Goal: Use online tool/utility: Use online tool/utility

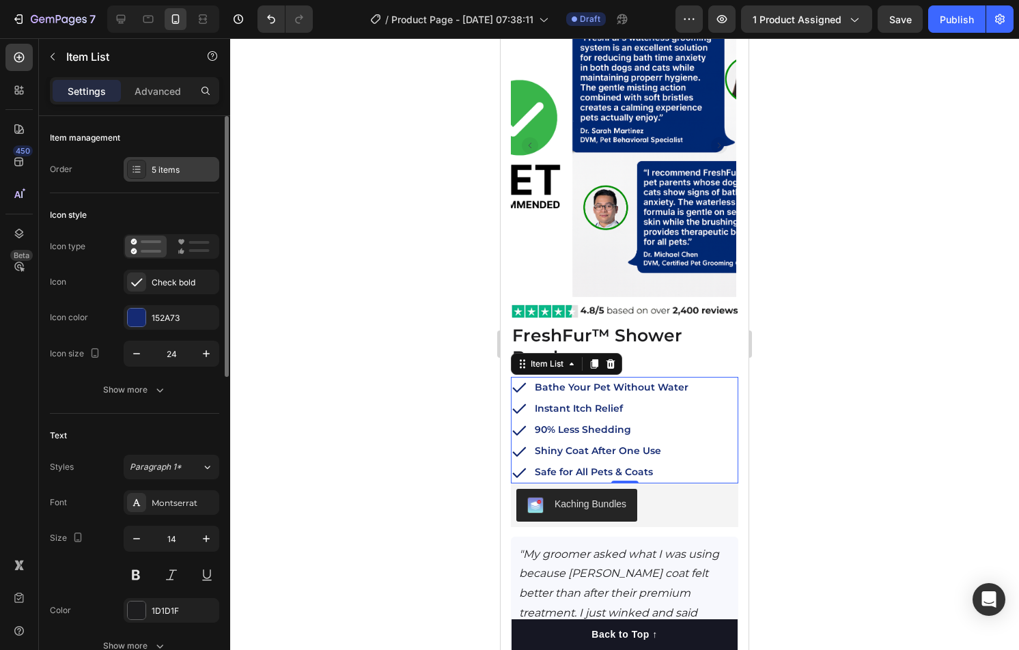
click at [178, 168] on div "5 items" at bounding box center [184, 170] width 64 height 12
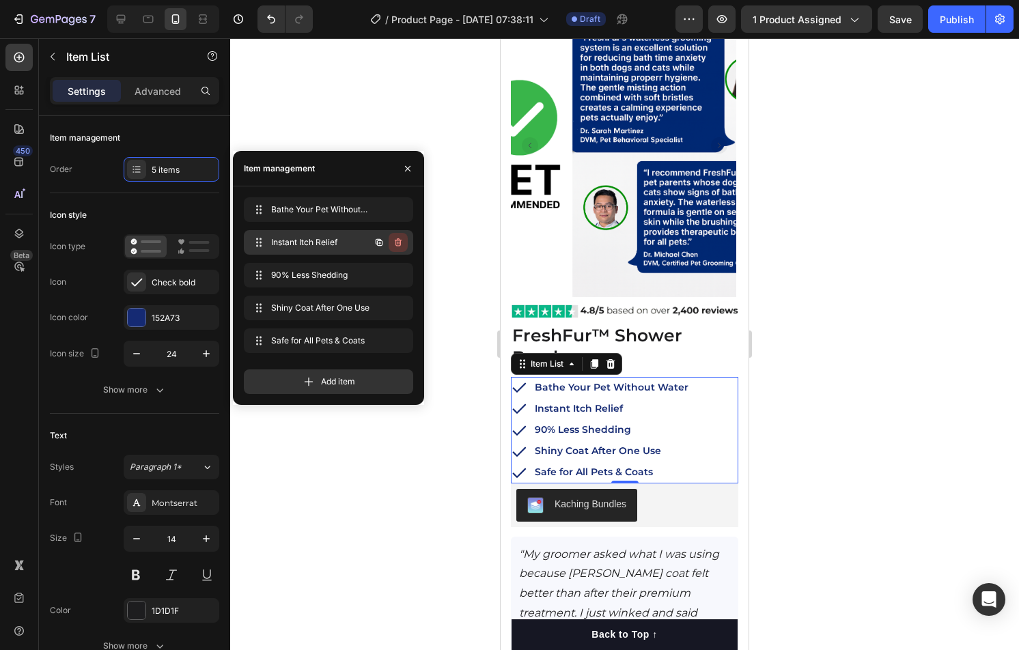
click at [400, 241] on icon "button" at bounding box center [398, 242] width 7 height 8
click at [401, 243] on div "Delete" at bounding box center [388, 242] width 25 height 12
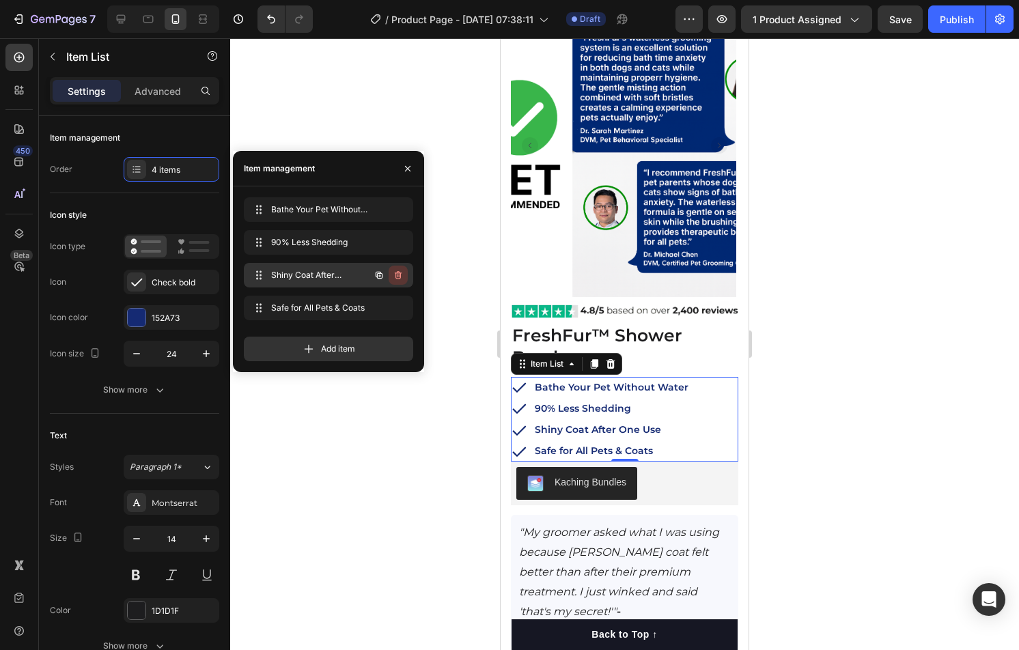
click at [395, 276] on icon "button" at bounding box center [398, 275] width 11 height 11
click at [400, 277] on div "Delete" at bounding box center [388, 275] width 25 height 12
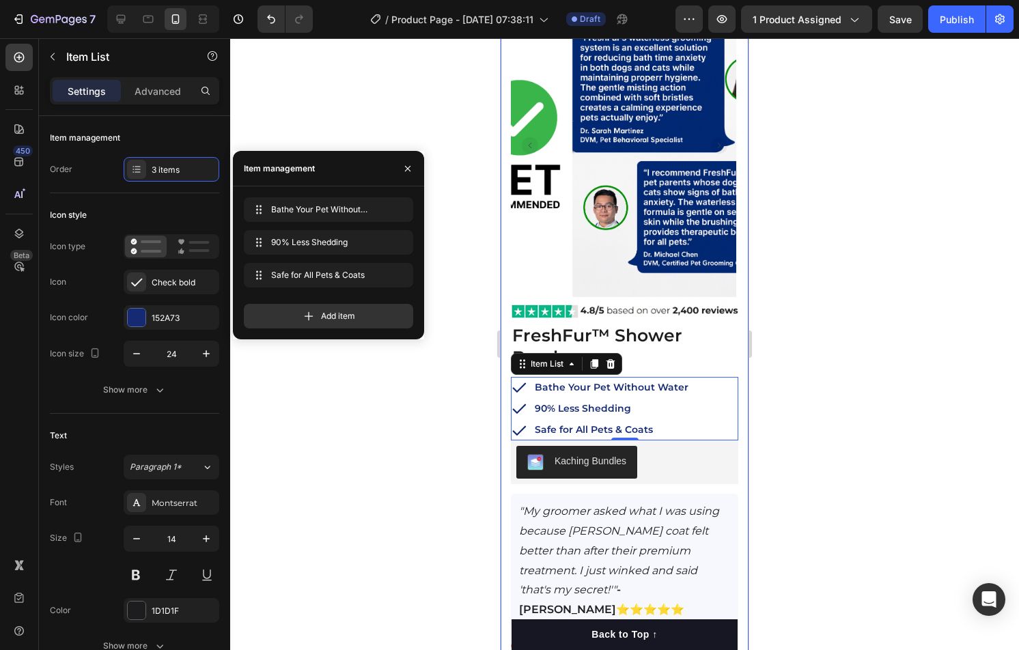
click at [783, 408] on div at bounding box center [624, 344] width 789 height 612
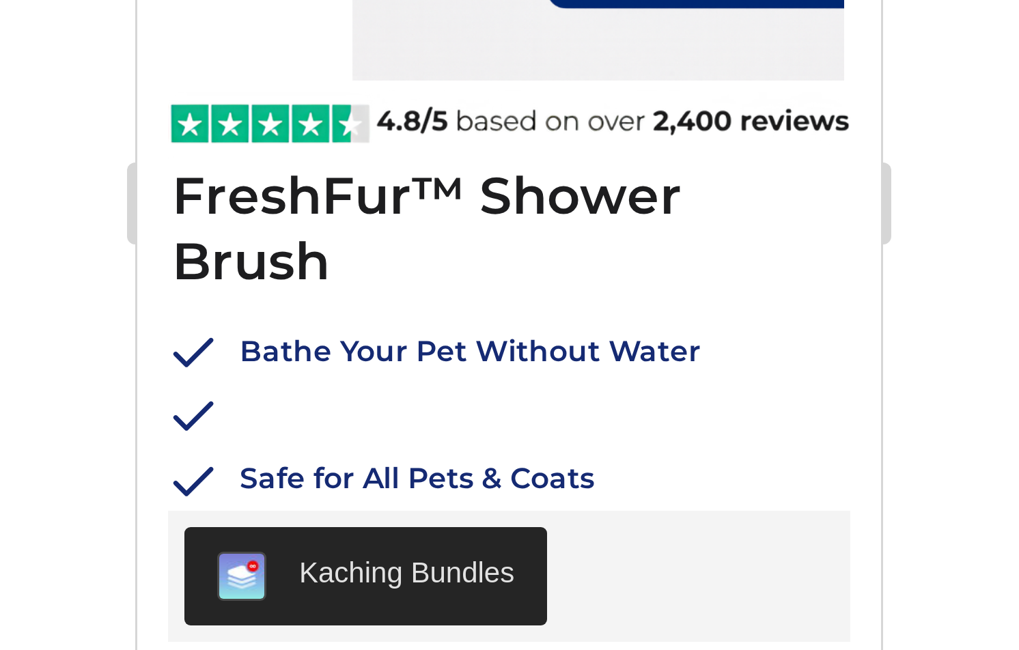
scroll to position [100, 0]
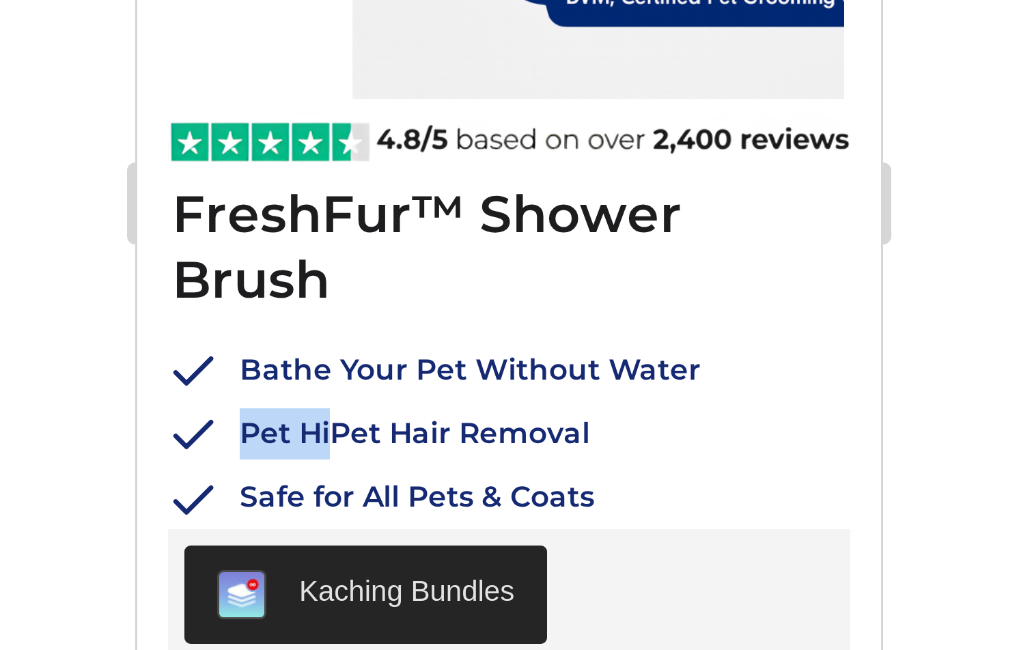
drag, startPoint x: 201, startPoint y: -351, endPoint x: 172, endPoint y: -353, distance: 28.7
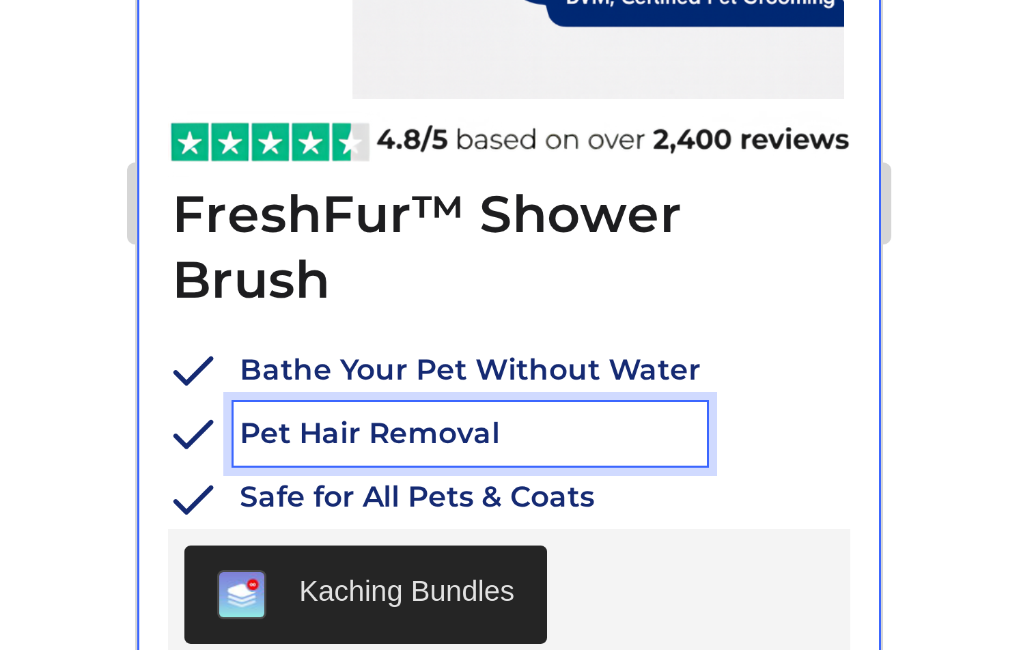
click at [765, 331] on div at bounding box center [624, 344] width 789 height 612
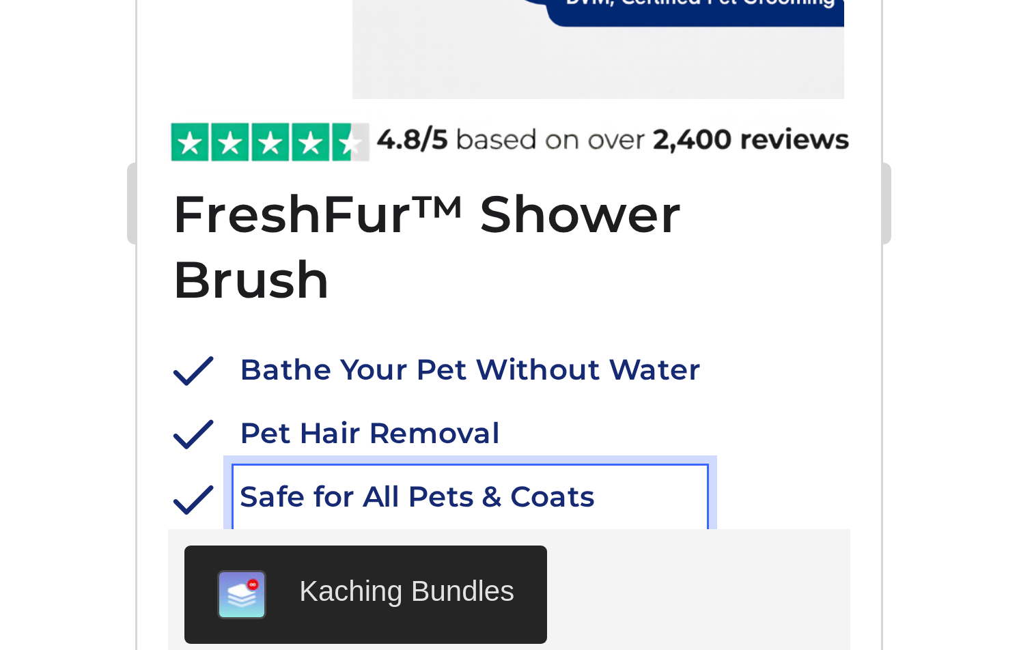
drag, startPoint x: 210, startPoint y: -334, endPoint x: 174, endPoint y: -333, distance: 36.9
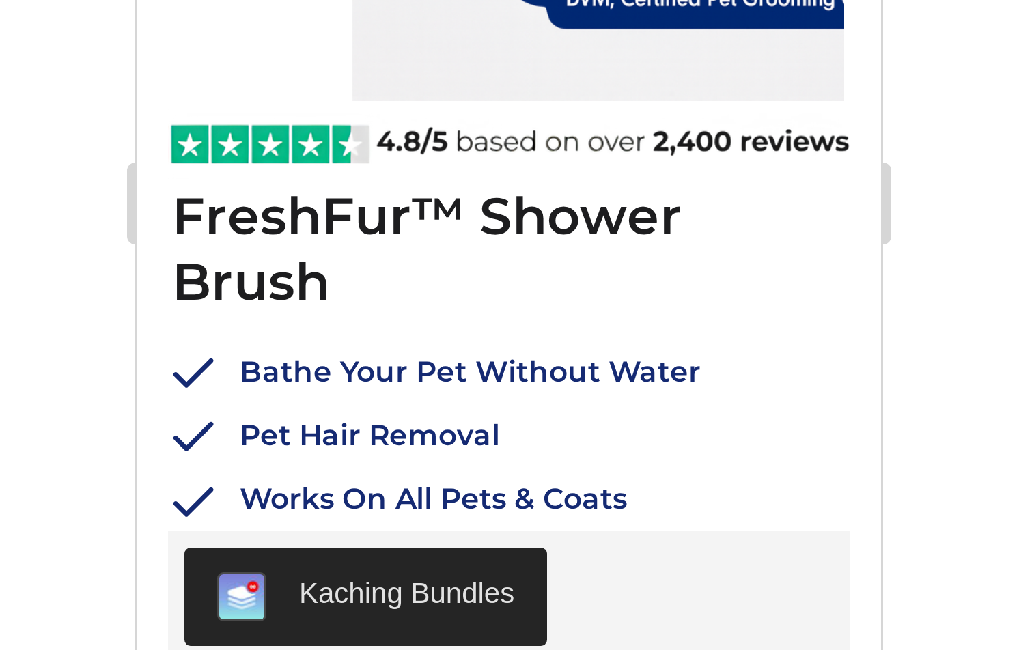
click at [767, 411] on div at bounding box center [624, 344] width 789 height 612
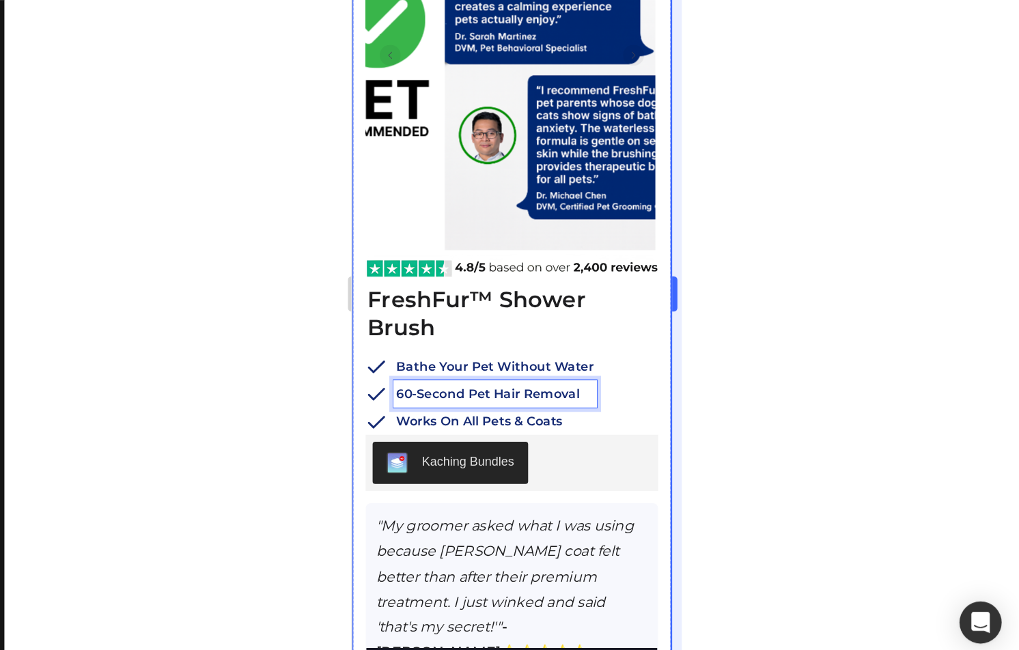
scroll to position [0, 0]
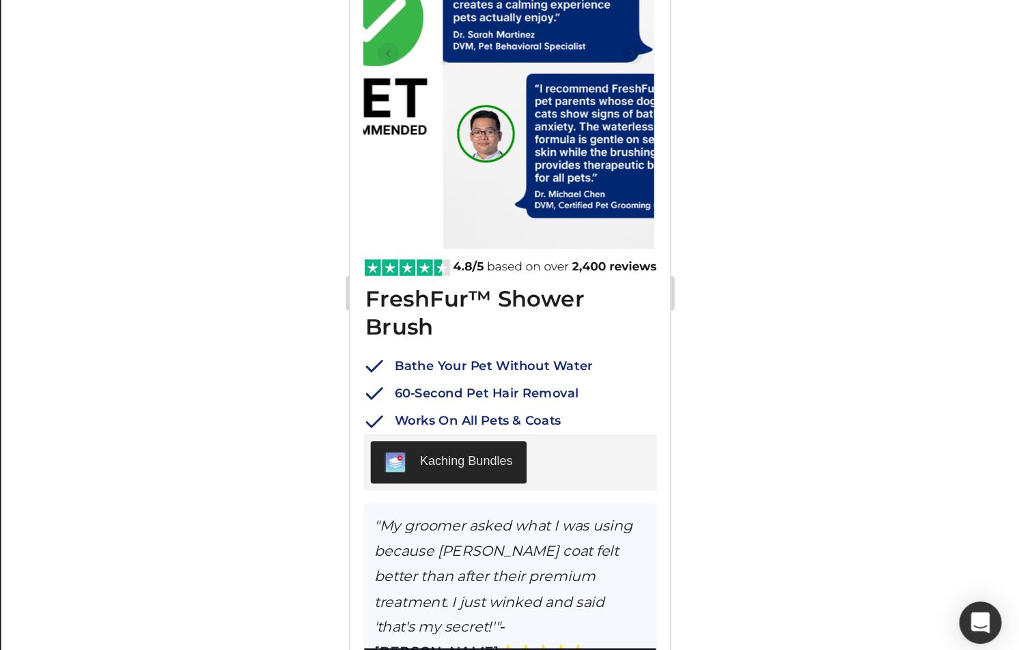
click at [810, 415] on div at bounding box center [624, 344] width 789 height 612
click at [506, 276] on strong "60-Second Pet Hair Removal" at bounding box center [455, 282] width 143 height 12
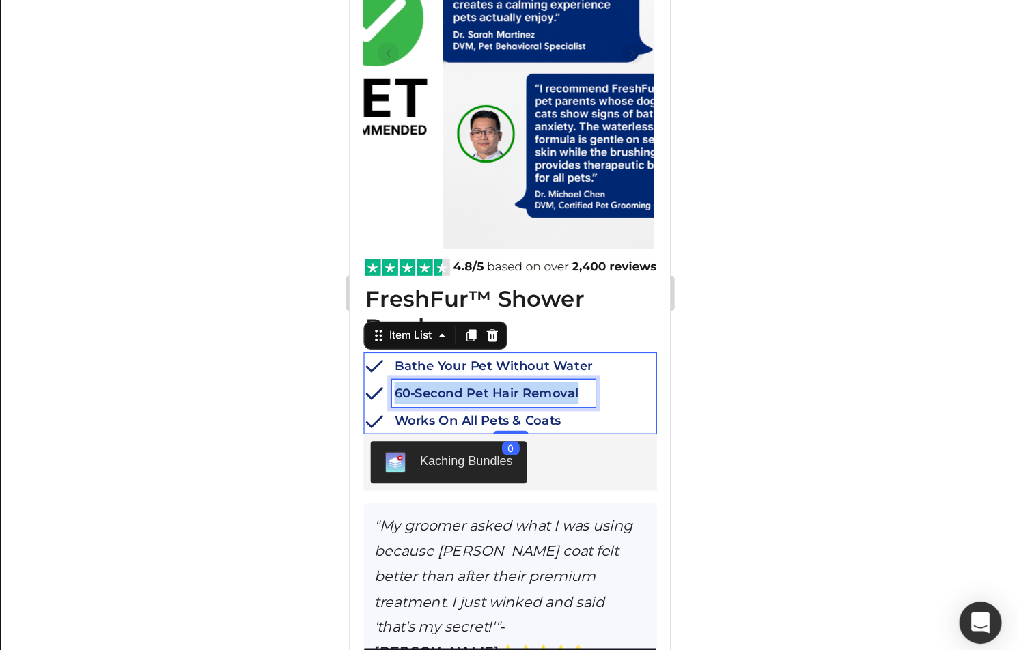
click at [506, 276] on strong "60-Second Pet Hair Removal" at bounding box center [455, 282] width 143 height 12
click at [850, 434] on div at bounding box center [624, 344] width 789 height 612
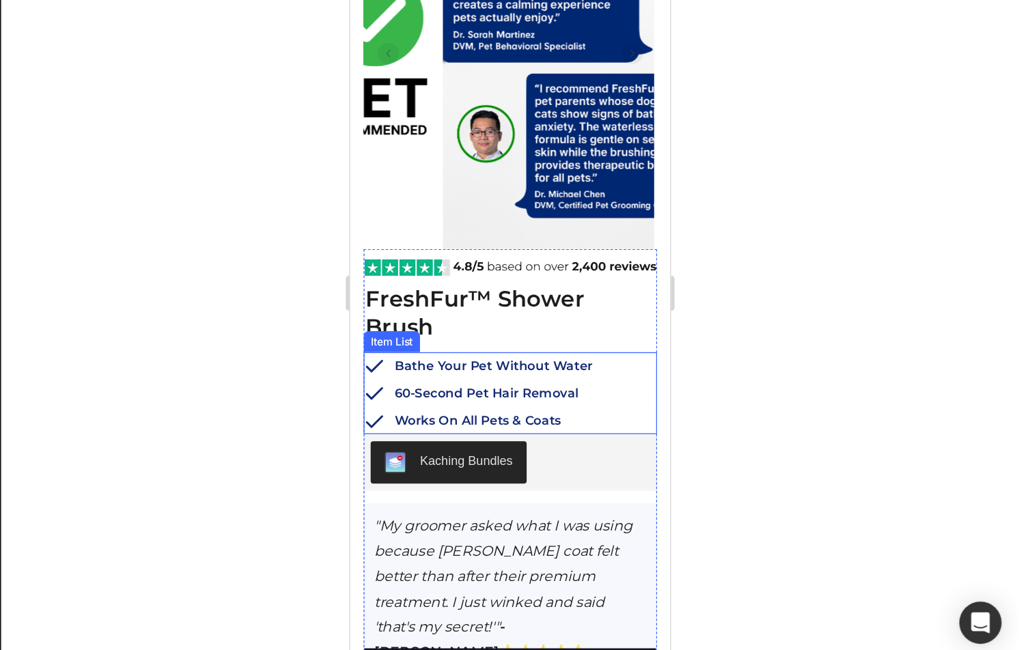
click at [517, 276] on strong "60-Second Pet Hair Removal" at bounding box center [455, 282] width 143 height 12
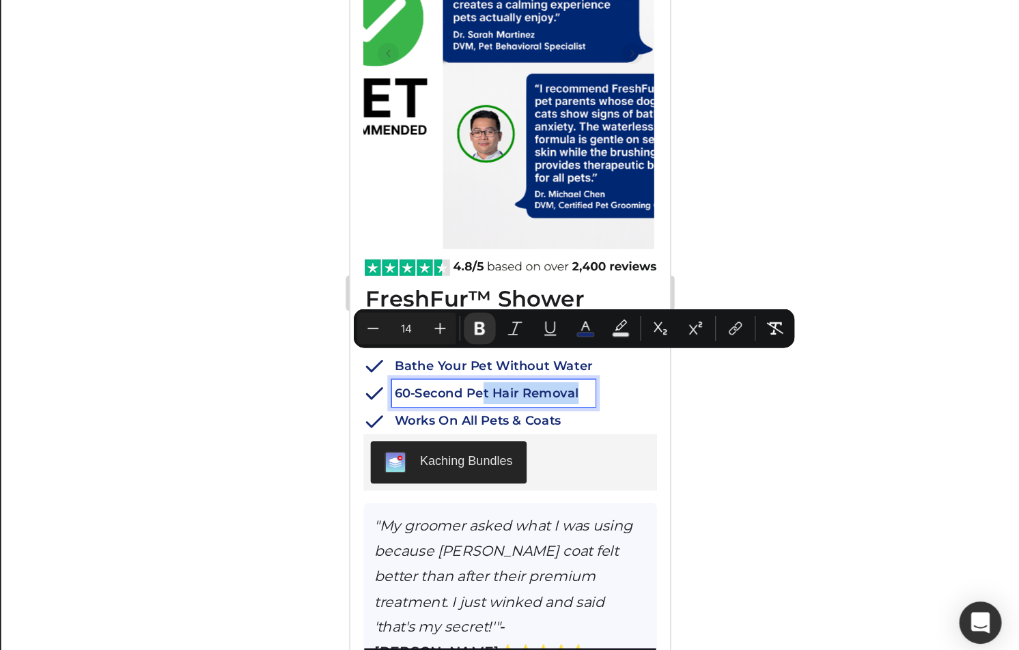
drag, startPoint x: 450, startPoint y: 261, endPoint x: 543, endPoint y: 260, distance: 92.2
click at [543, 260] on div "Bathe Your Pet Without Water 60-Second Pet Hair Removal Works On All Pets & Coa…" at bounding box center [474, 283] width 228 height 64
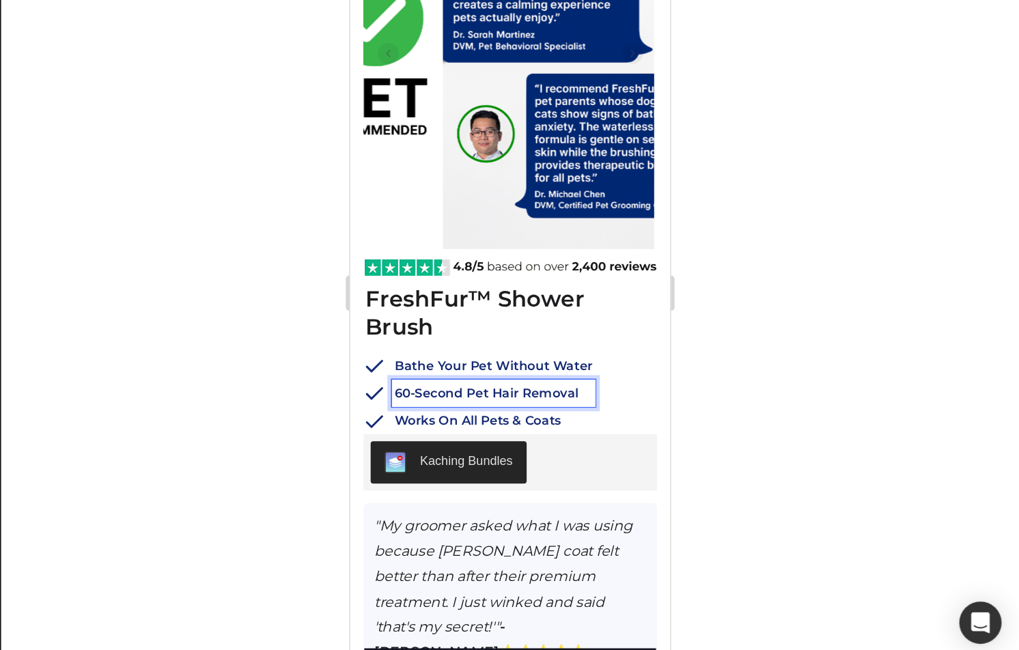
click at [461, 276] on strong "60-Second Pet Hair Removal" at bounding box center [455, 282] width 143 height 12
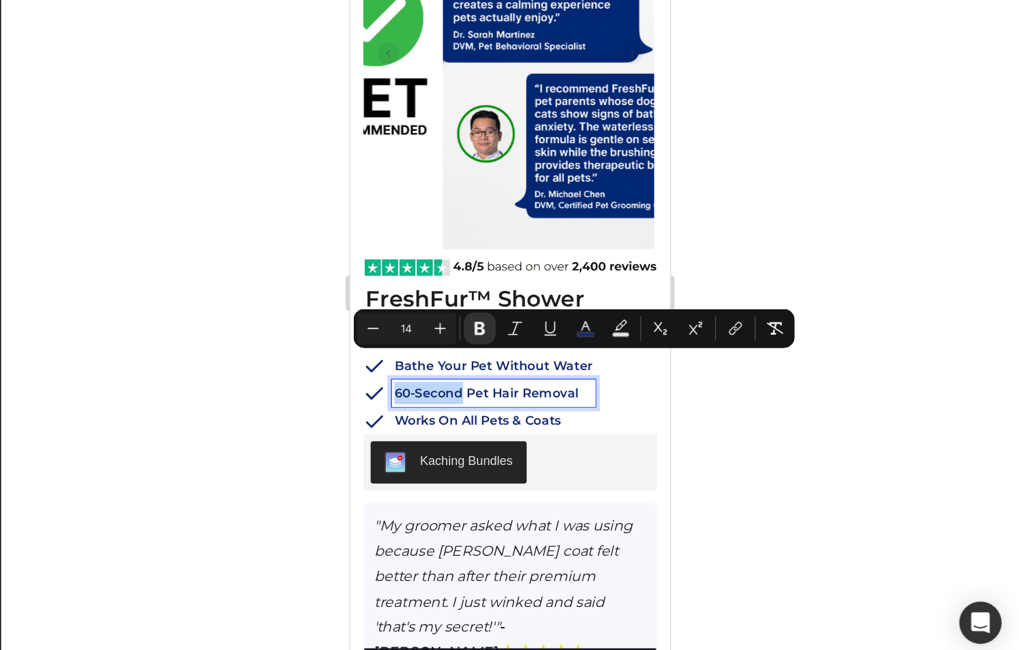
drag, startPoint x: 435, startPoint y: 258, endPoint x: 382, endPoint y: 260, distance: 52.7
click at [382, 272] on div "60-Second Pet Hair Removal" at bounding box center [461, 282] width 158 height 21
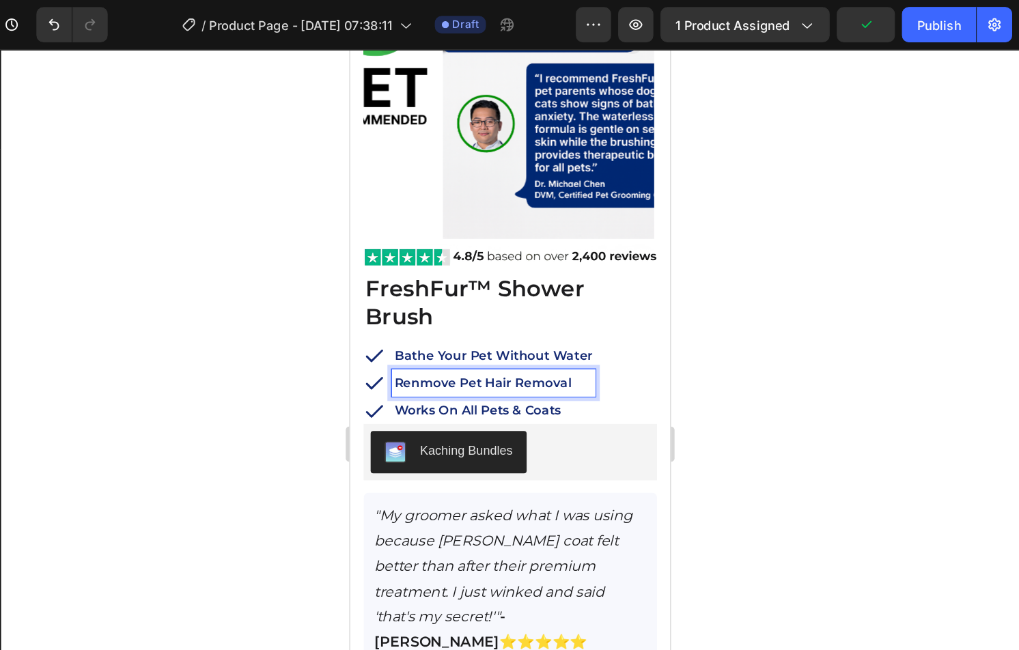
scroll to position [193, 0]
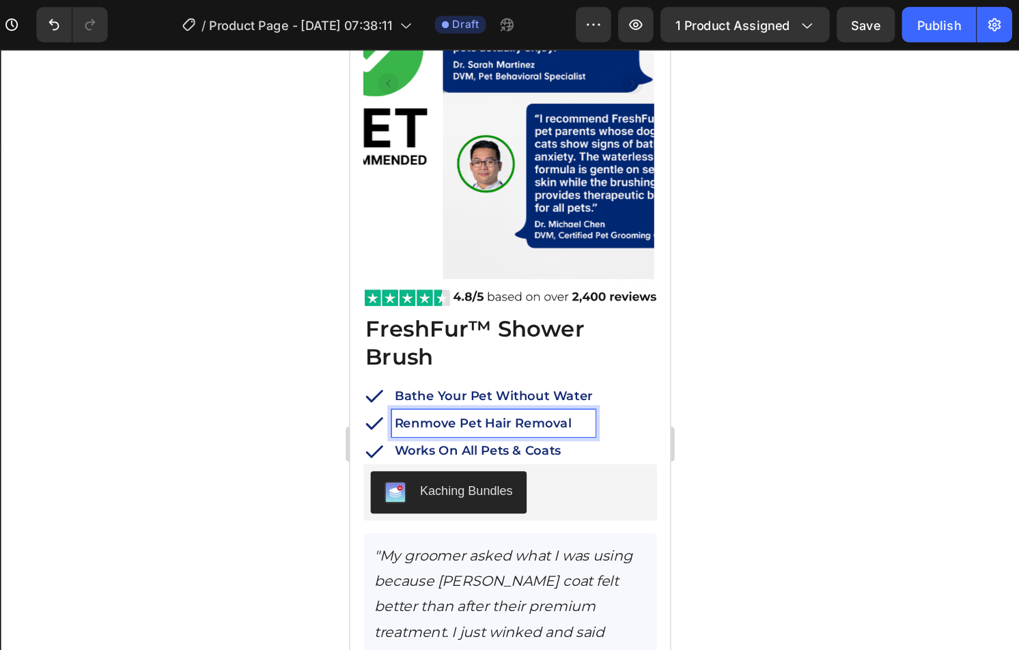
click at [446, 333] on strong "Renmove Pet Hair Removal" at bounding box center [452, 339] width 137 height 12
drag, startPoint x: 433, startPoint y: 316, endPoint x: 398, endPoint y: 318, distance: 34.9
click at [398, 333] on strong "Renmove Pet Hair Removal" at bounding box center [452, 339] width 137 height 12
drag, startPoint x: 521, startPoint y: 318, endPoint x: 471, endPoint y: 318, distance: 49.9
click at [471, 331] on p "Remove Pet Hair Removal" at bounding box center [461, 339] width 154 height 17
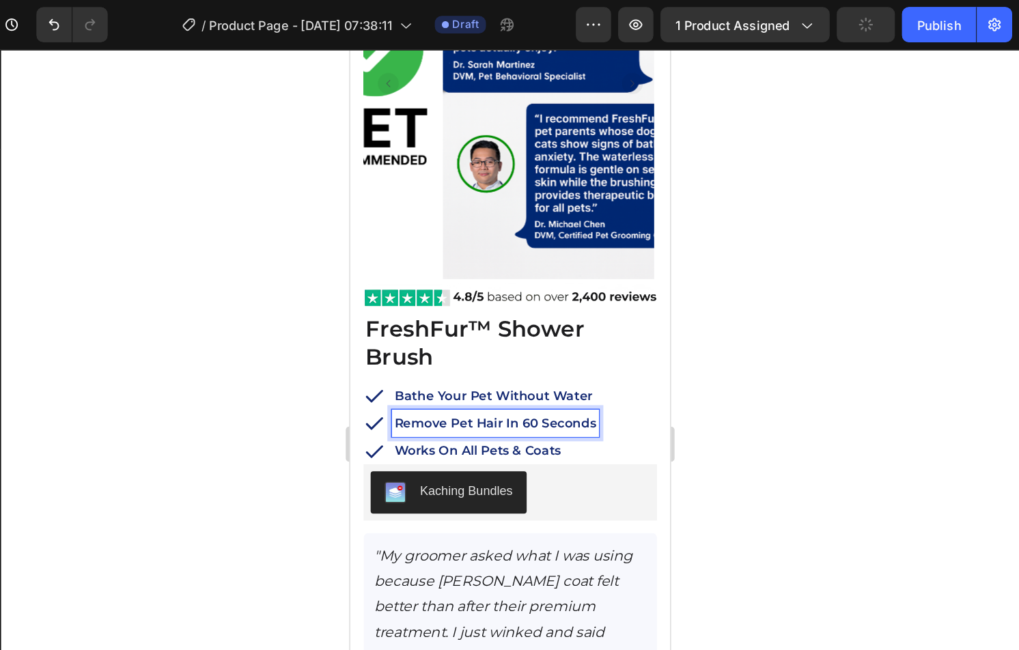
click at [862, 275] on div at bounding box center [624, 344] width 789 height 612
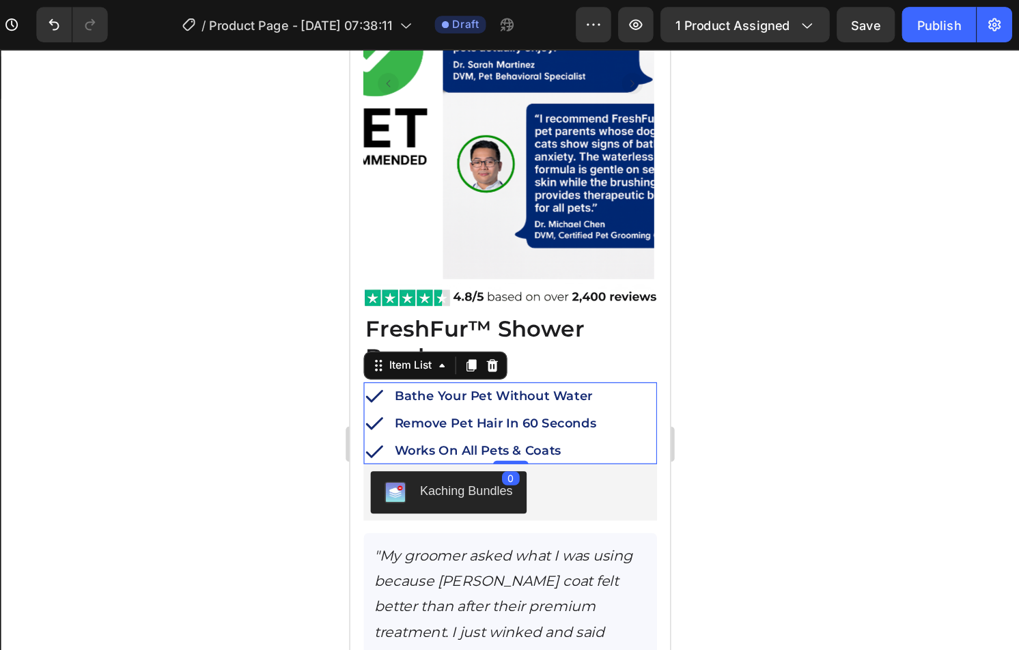
click at [438, 354] on strong "Works On All Pets & Coats" at bounding box center [448, 360] width 129 height 12
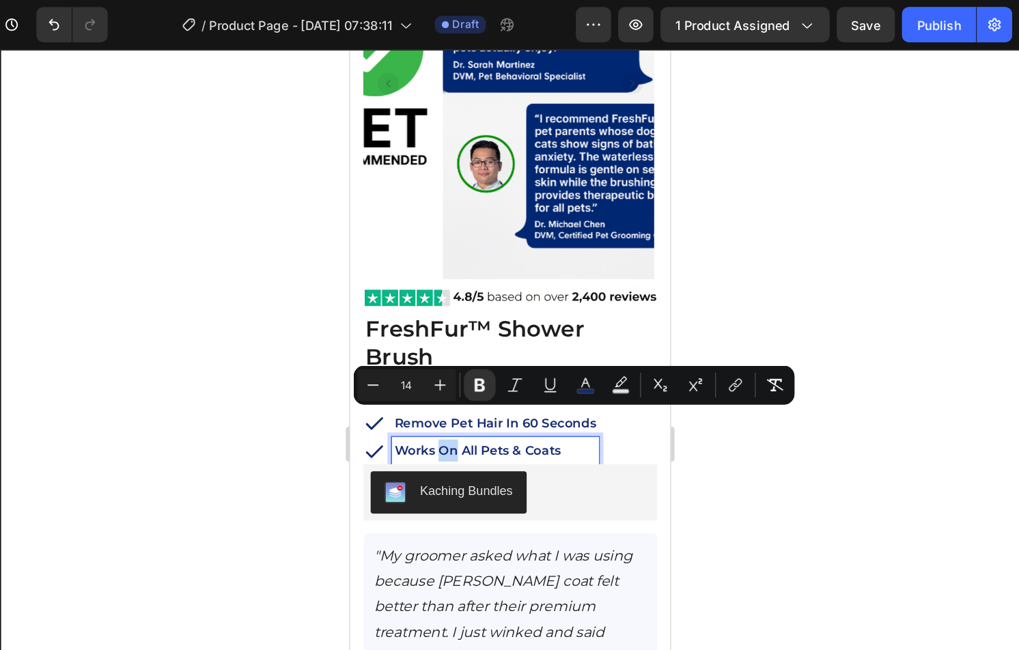
click at [422, 354] on strong "Works On All Pets & Coats" at bounding box center [448, 360] width 129 height 12
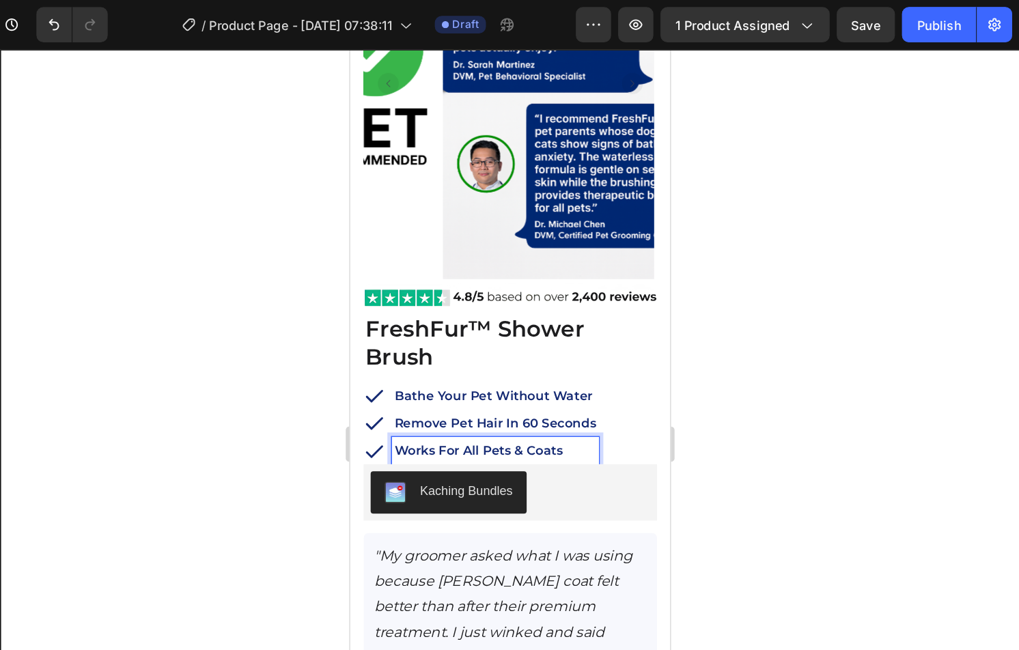
click at [920, 316] on div at bounding box center [624, 344] width 789 height 612
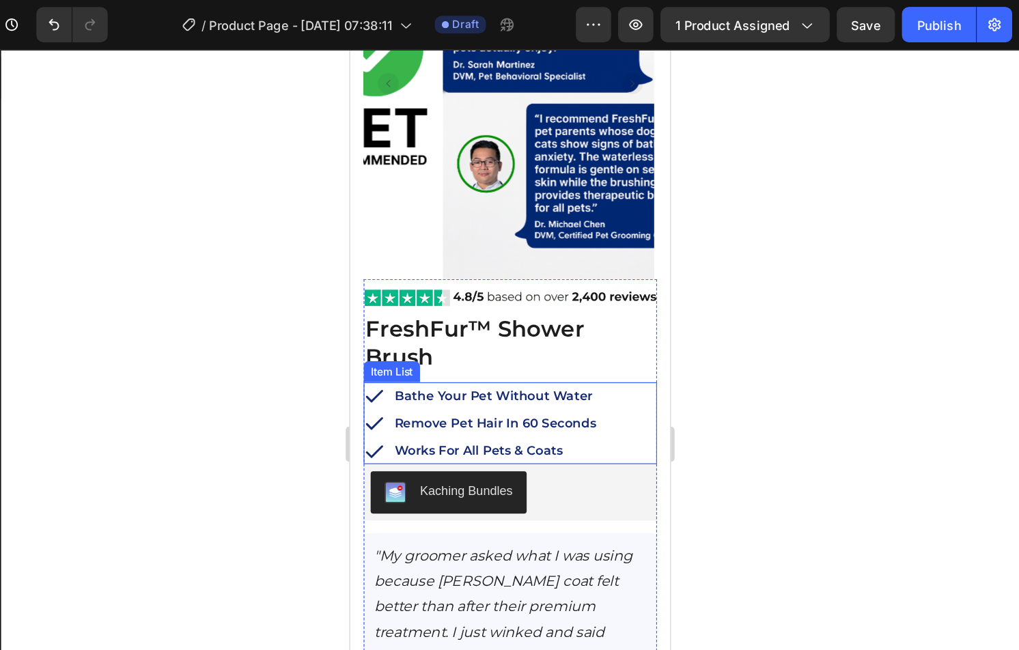
click at [434, 354] on strong "Works For All Pets & Coats" at bounding box center [449, 360] width 131 height 12
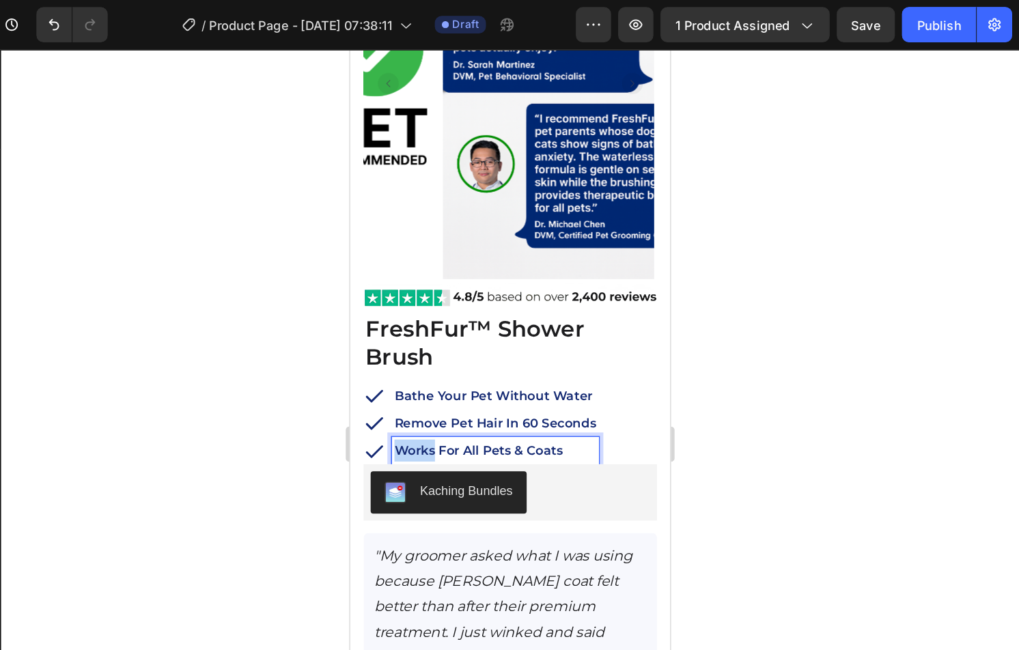
drag, startPoint x: 400, startPoint y: 336, endPoint x: 387, endPoint y: 336, distance: 13.0
click at [387, 354] on strong "Works For All Pets & Coats" at bounding box center [449, 360] width 131 height 12
click at [803, 333] on div at bounding box center [624, 344] width 789 height 612
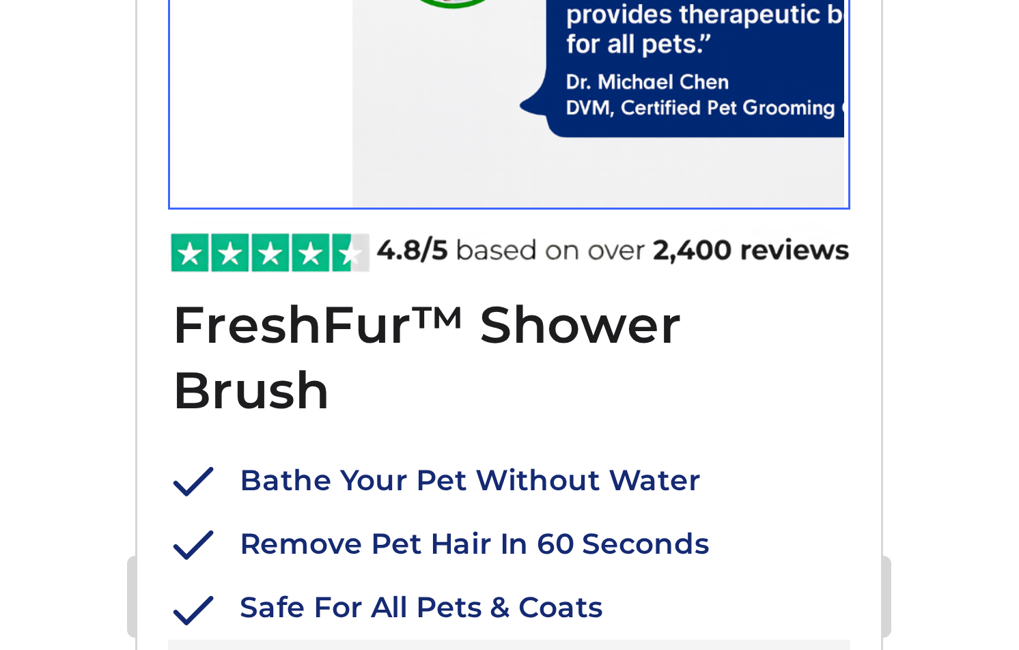
scroll to position [194, 0]
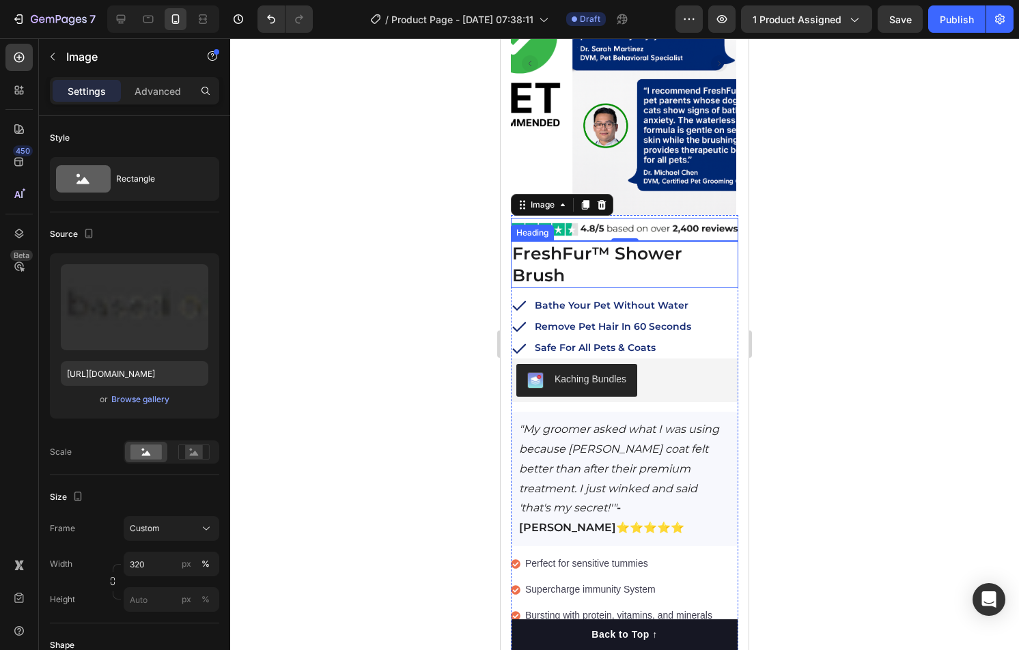
click at [653, 263] on p "⁠⁠⁠⁠⁠⁠⁠ FreshFur™ Shower Brush" at bounding box center [624, 265] width 225 height 44
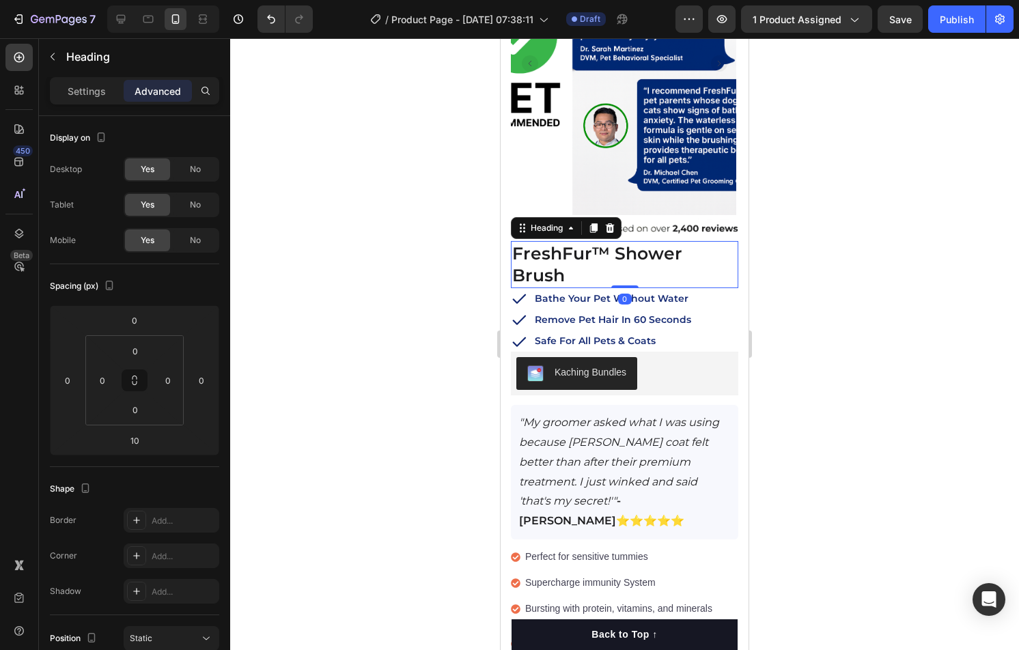
drag, startPoint x: 631, startPoint y: 271, endPoint x: 710, endPoint y: 256, distance: 80.1
click at [634, 255] on div "⁠⁠⁠⁠⁠⁠⁠ FreshFur™ Shower Brush Heading 0" at bounding box center [625, 264] width 228 height 47
type input "0"
click at [860, 260] on div at bounding box center [624, 344] width 789 height 612
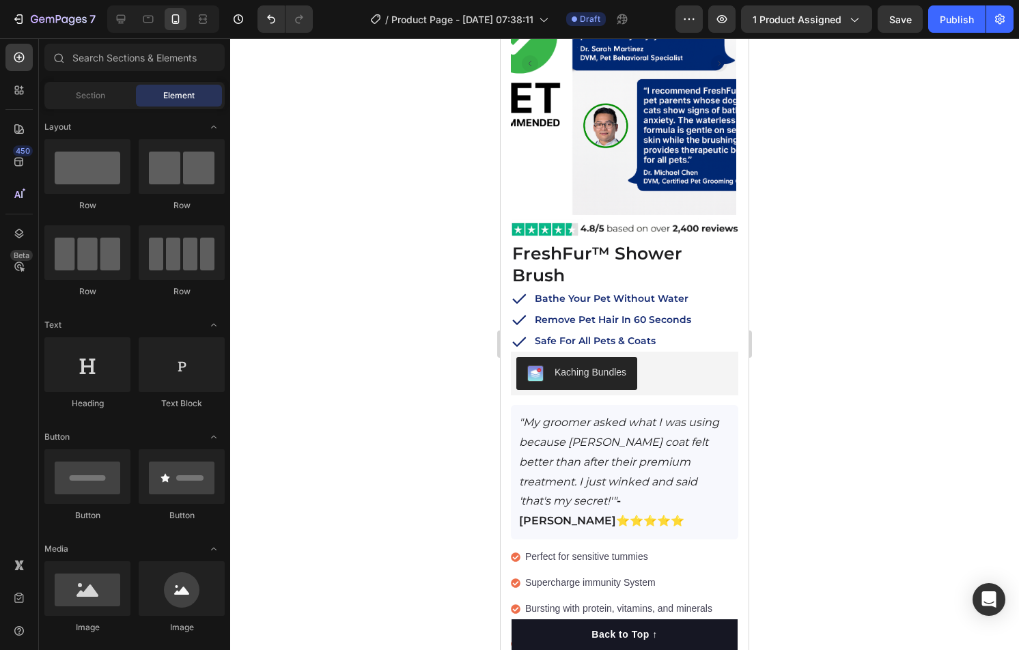
click at [860, 260] on div at bounding box center [624, 344] width 789 height 612
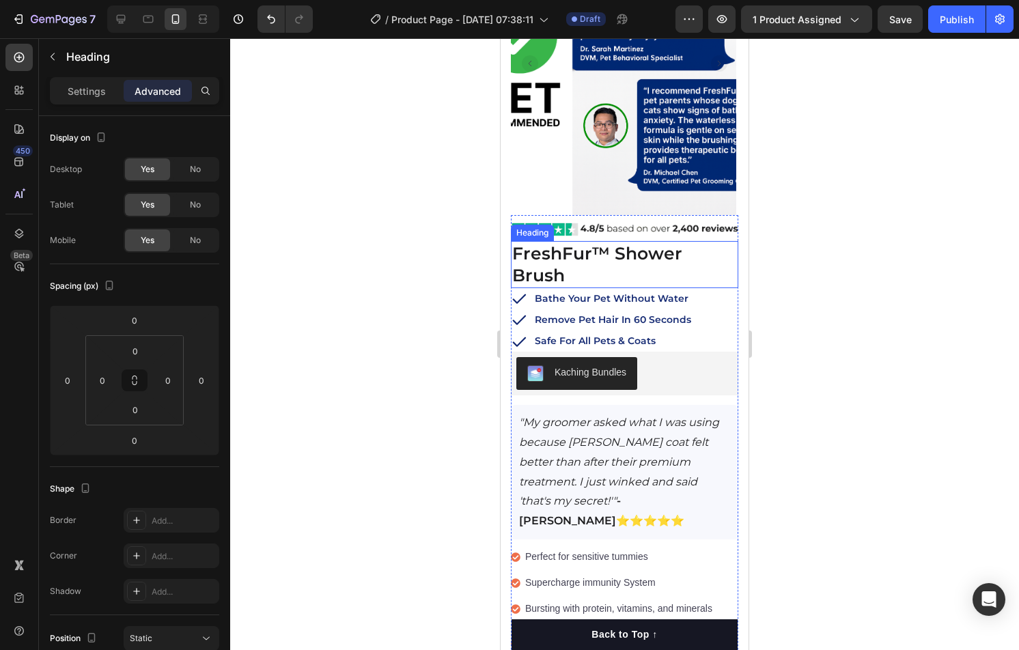
click at [650, 253] on strong "FreshFur™ Shower Brush" at bounding box center [597, 264] width 170 height 43
click at [673, 232] on img at bounding box center [625, 229] width 228 height 23
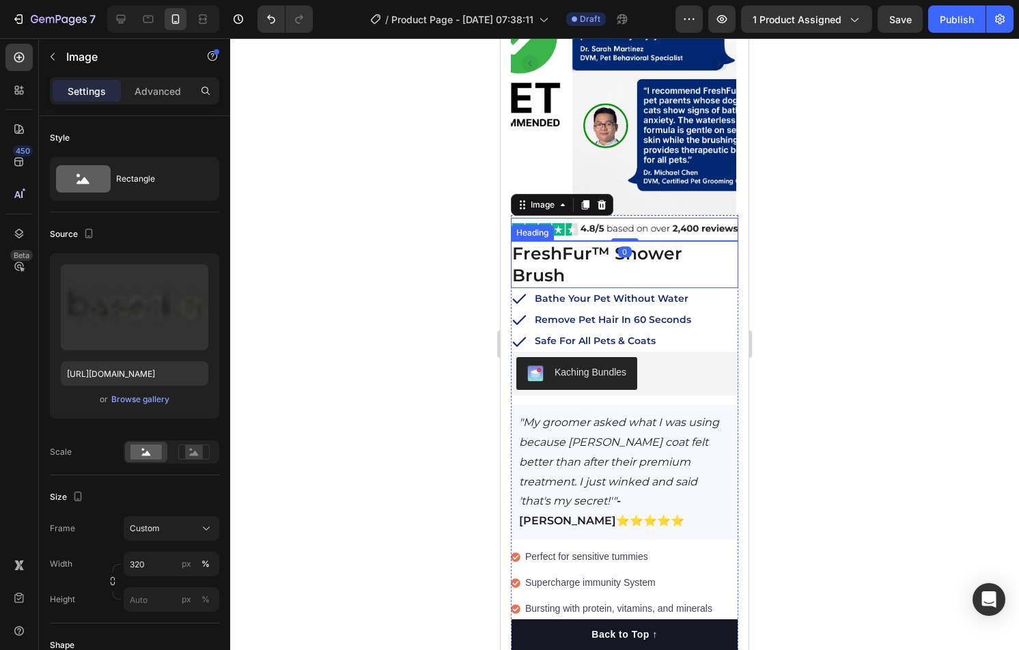
click at [850, 286] on div at bounding box center [624, 344] width 789 height 612
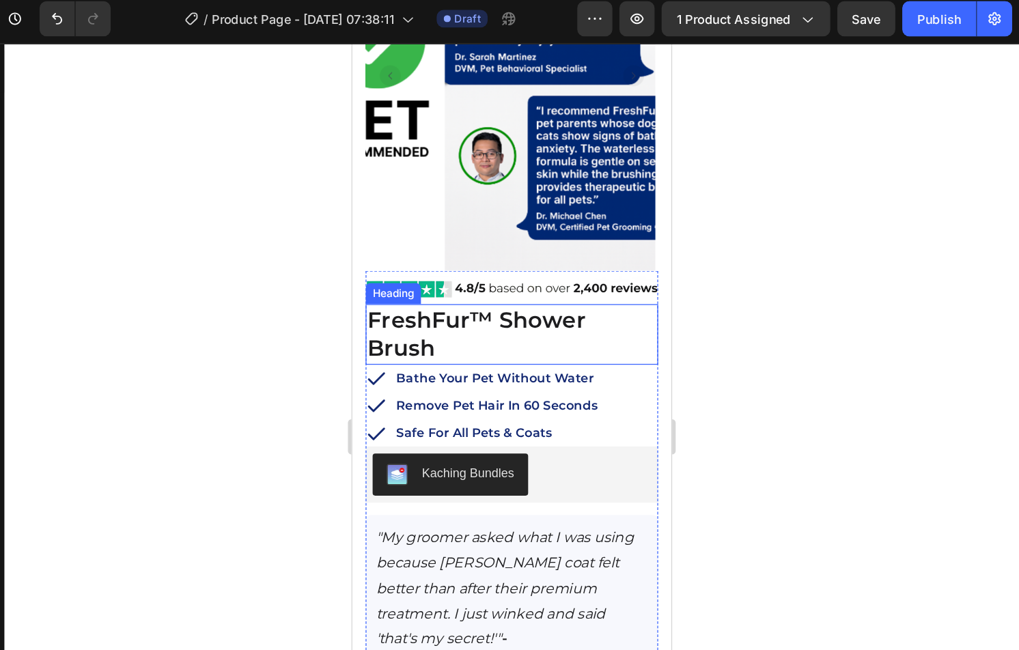
scroll to position [0, 0]
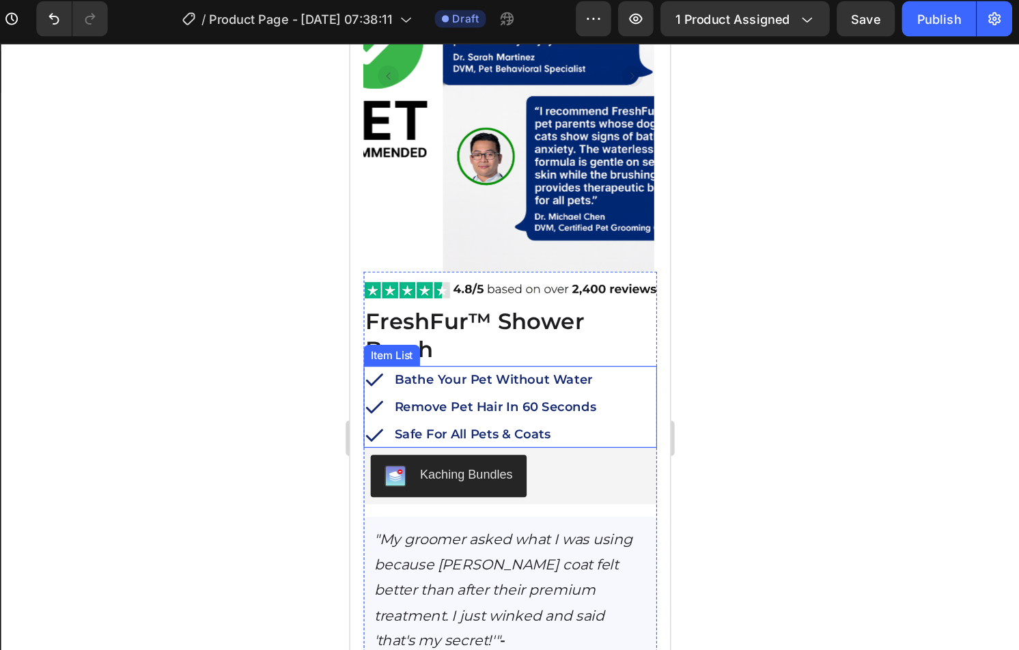
click at [533, 293] on div "Bathe Your Pet Without Water" at bounding box center [462, 303] width 161 height 21
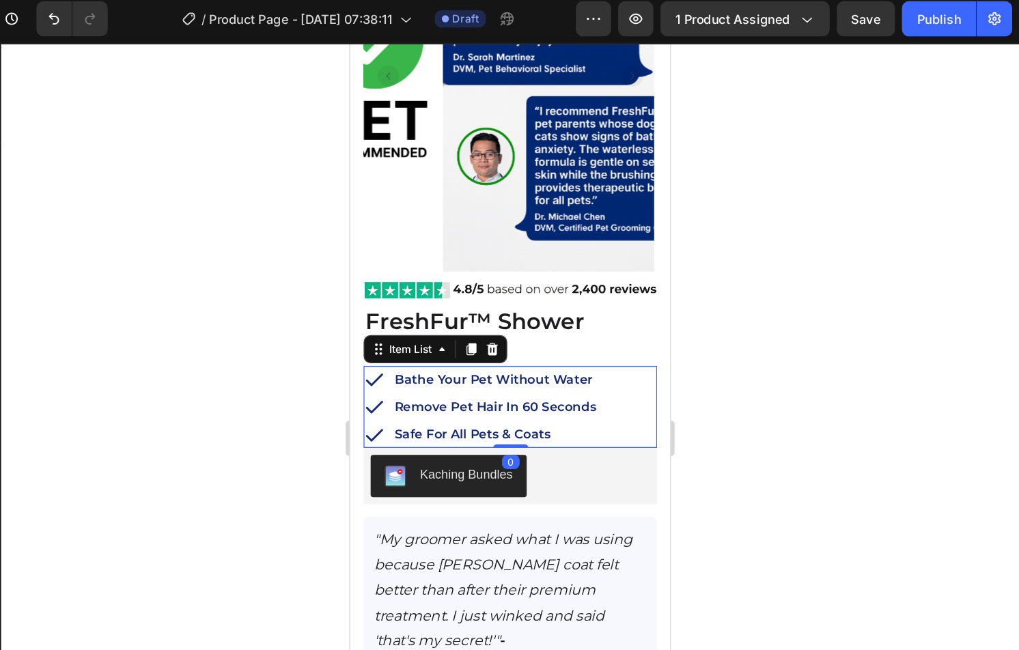
click at [773, 266] on div at bounding box center [624, 344] width 789 height 612
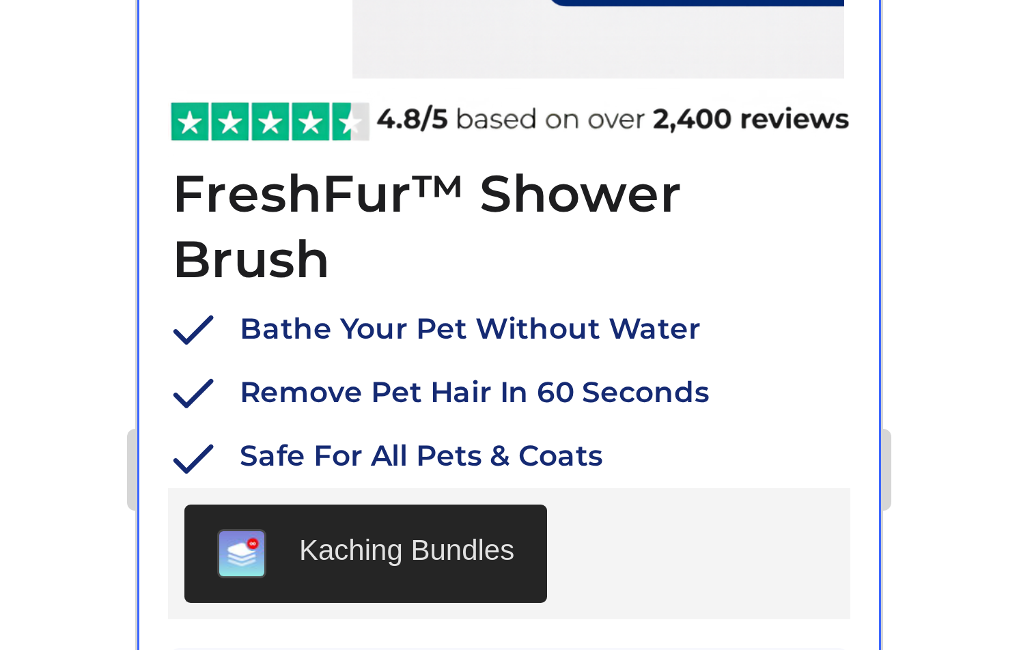
scroll to position [197, 0]
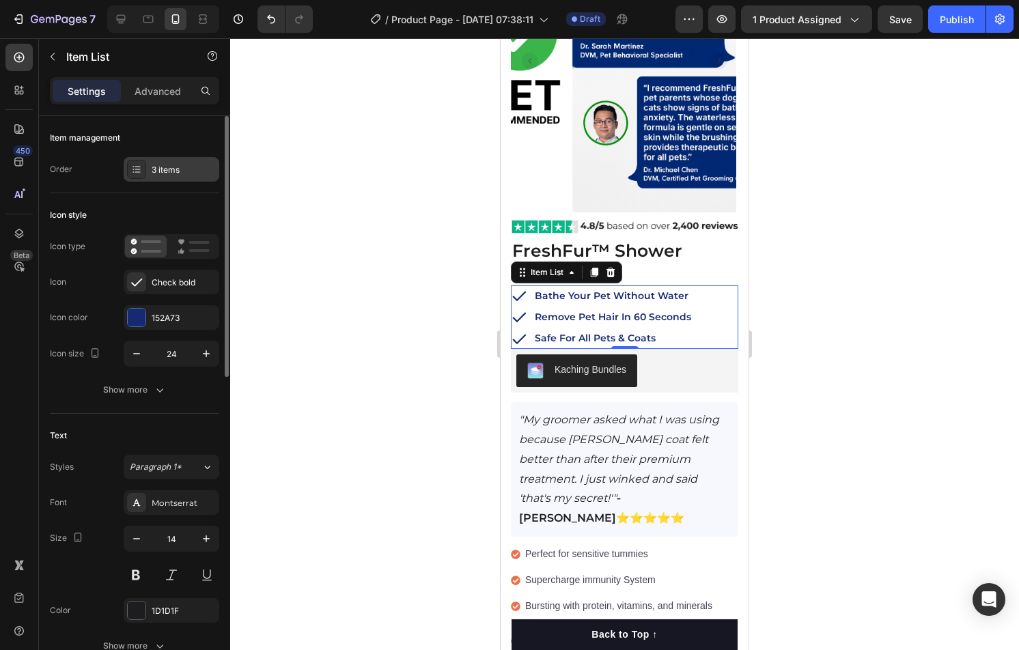
click at [188, 171] on div "3 items" at bounding box center [184, 170] width 64 height 12
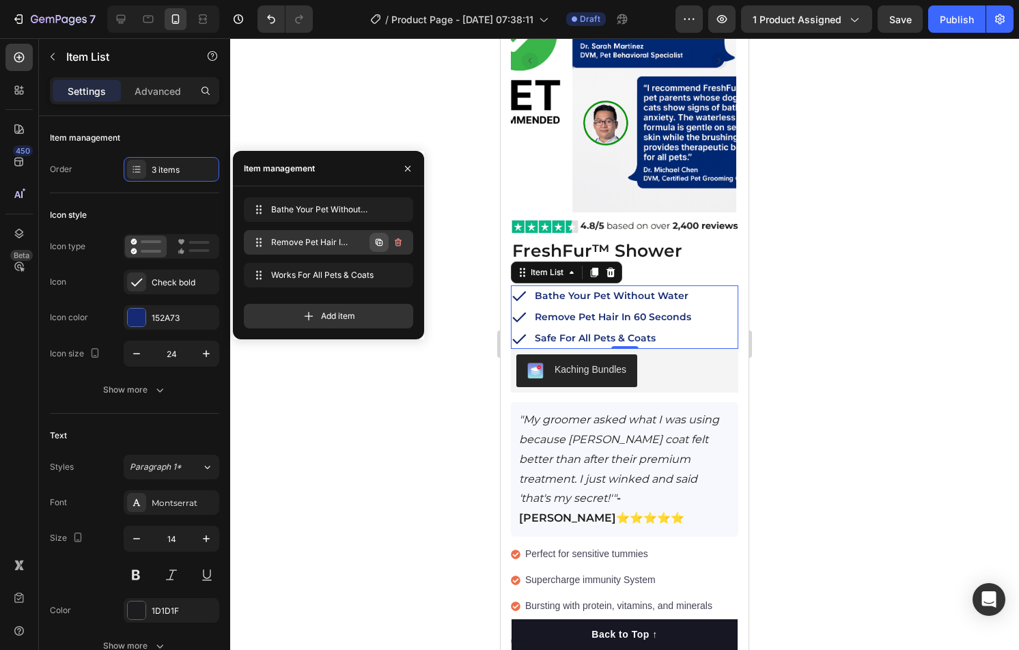
click at [378, 243] on icon "button" at bounding box center [379, 242] width 11 height 11
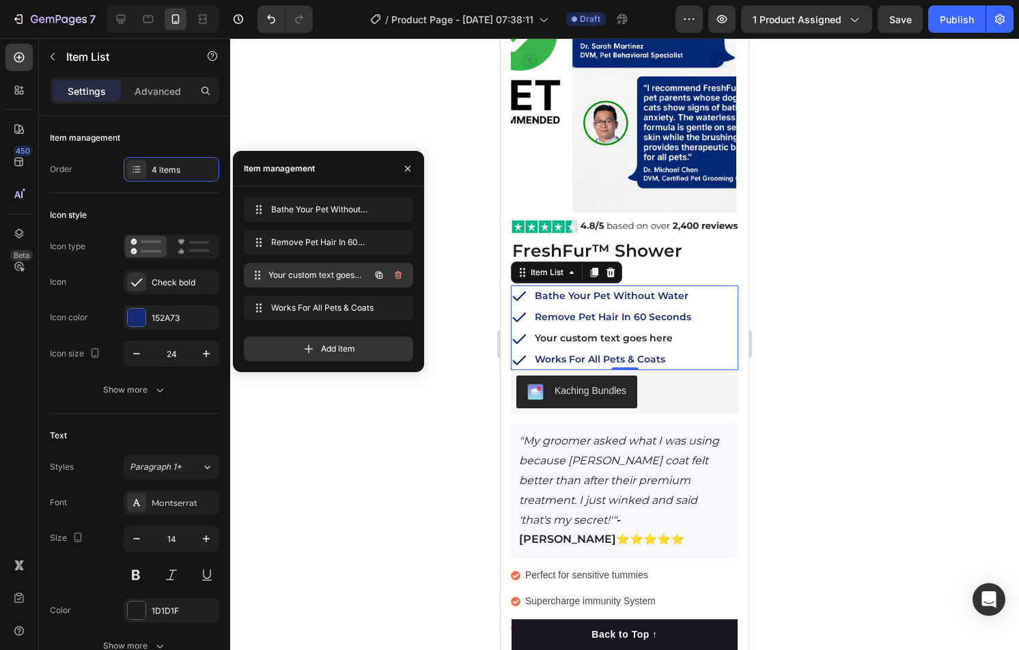
click at [327, 271] on span "Your custom text goes here" at bounding box center [319, 275] width 101 height 12
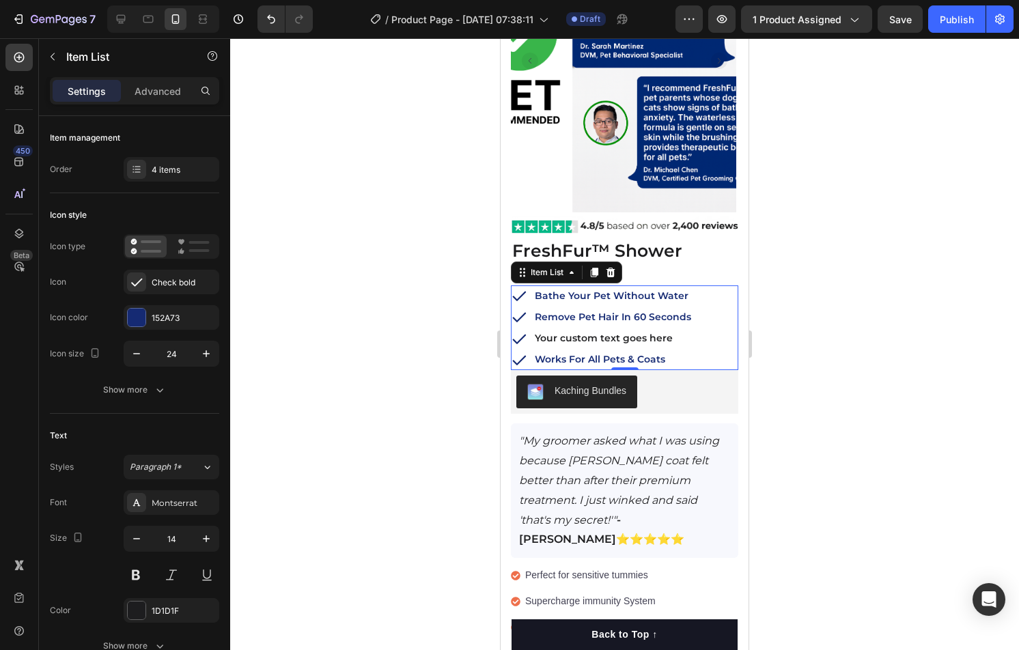
click at [609, 328] on div "Your custom text goes here" at bounding box center [613, 338] width 161 height 21
click at [609, 330] on p "Your custom text goes here" at bounding box center [613, 338] width 156 height 17
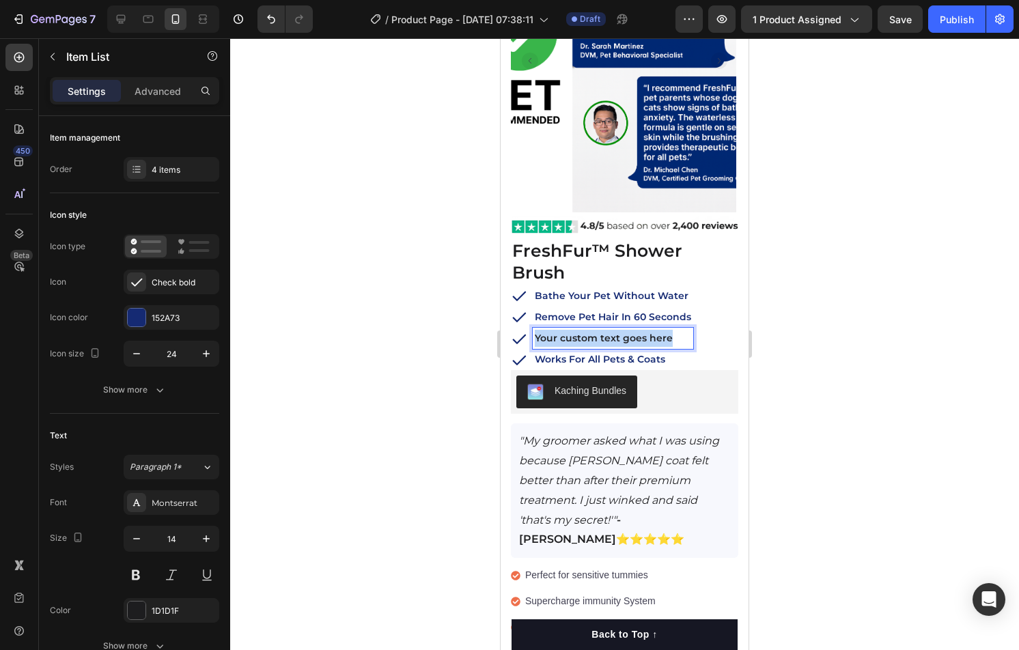
click at [609, 330] on p "Your custom text goes here" at bounding box center [613, 338] width 156 height 17
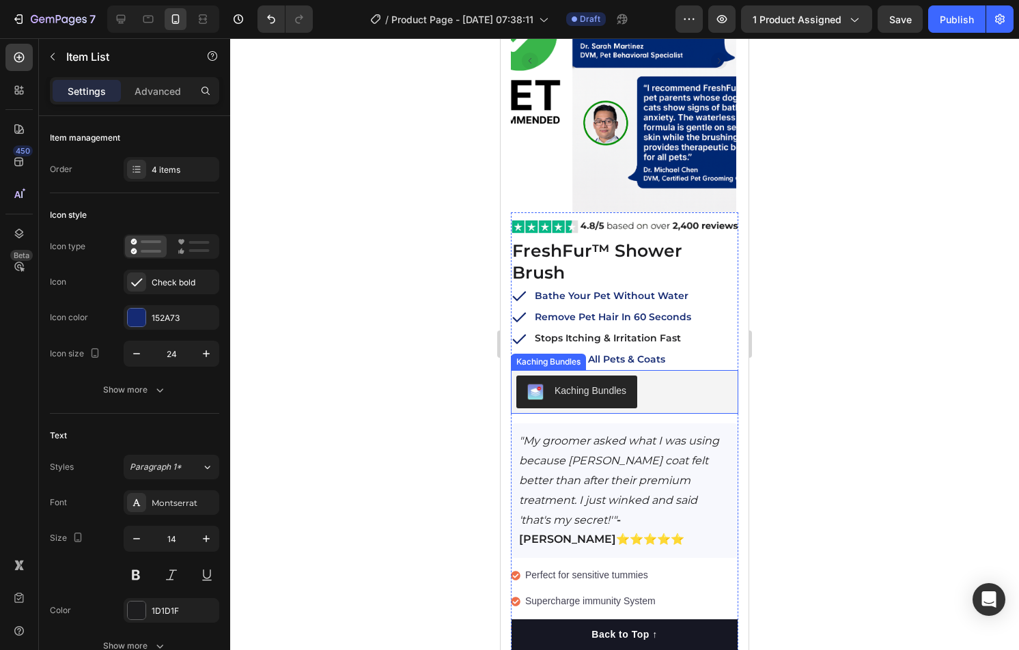
click at [810, 345] on div at bounding box center [624, 344] width 789 height 612
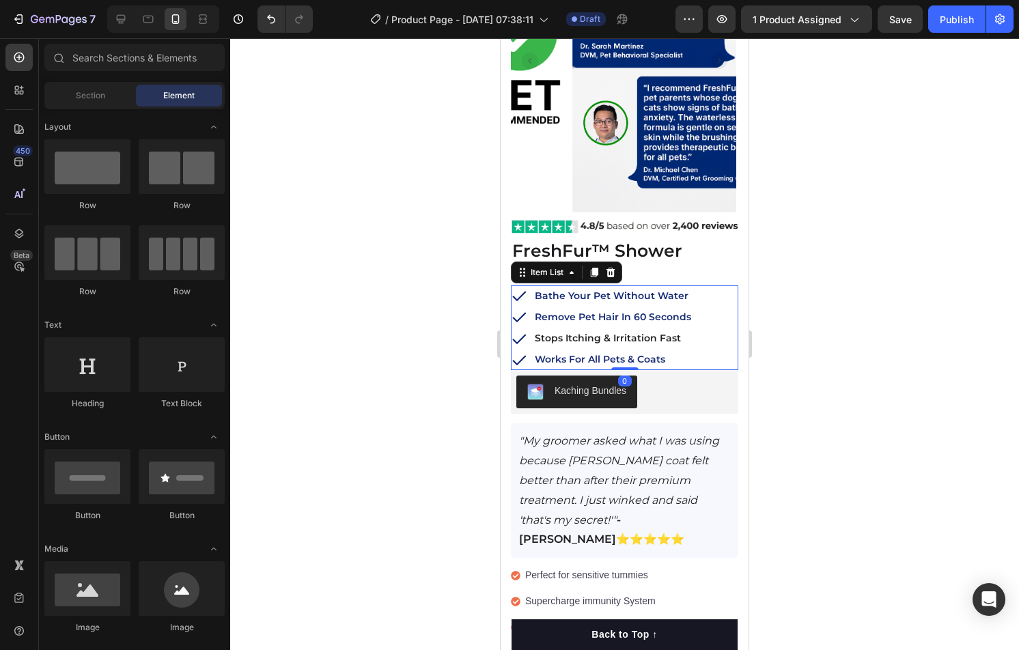
drag, startPoint x: 660, startPoint y: 290, endPoint x: 901, endPoint y: 327, distance: 243.9
click at [660, 311] on strong "Remove Pet Hair In 60 Seconds" at bounding box center [613, 317] width 156 height 12
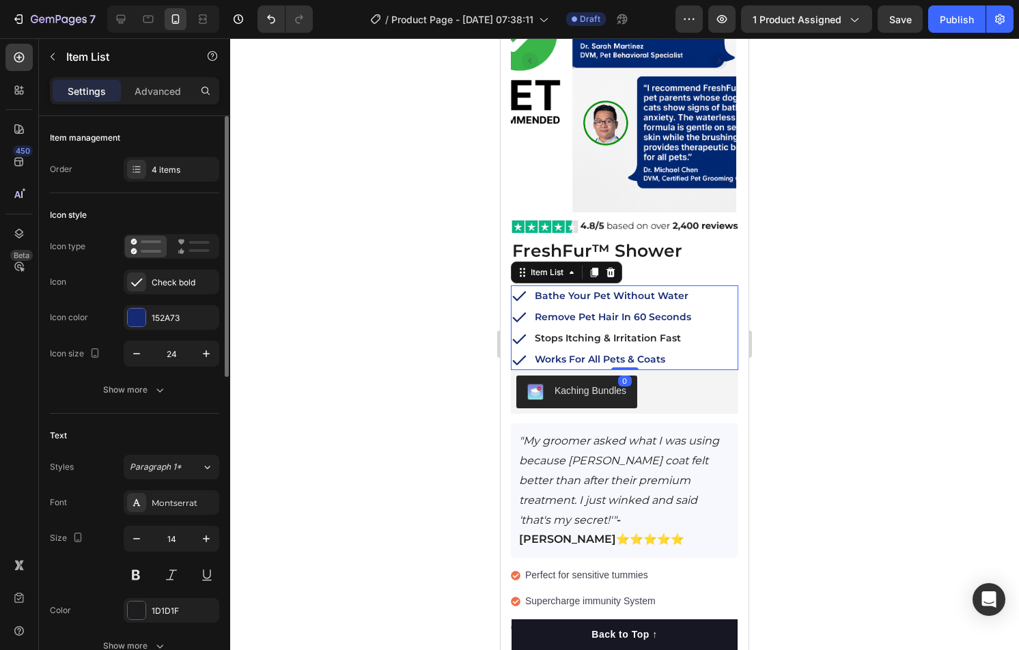
drag, startPoint x: 164, startPoint y: 322, endPoint x: 184, endPoint y: 330, distance: 22.1
click at [165, 322] on div "152A73" at bounding box center [184, 318] width 64 height 12
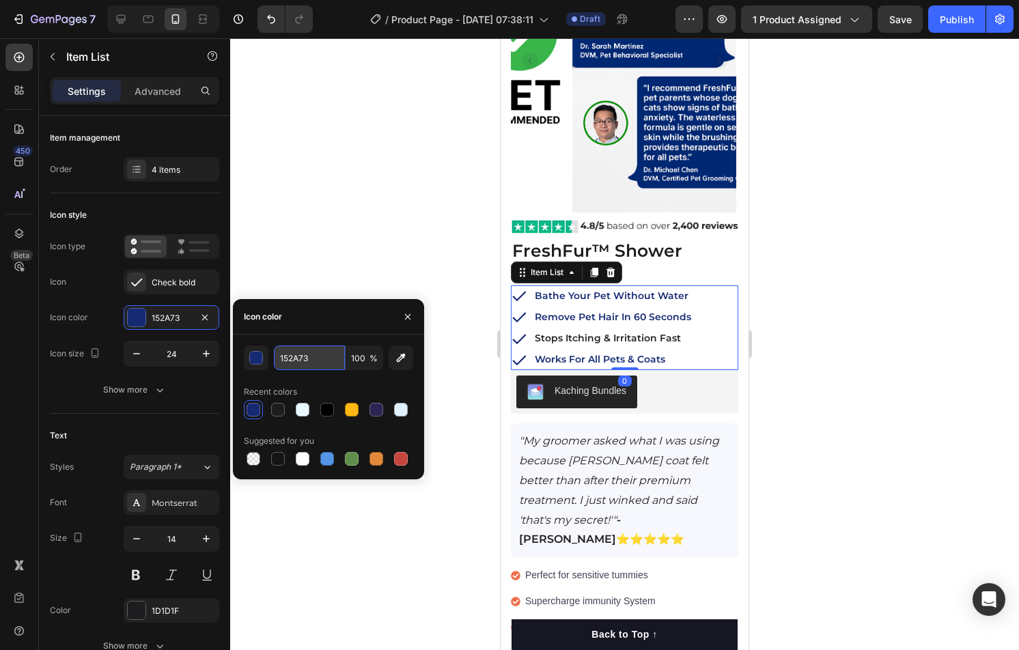
click at [315, 368] on input "152A73" at bounding box center [309, 358] width 71 height 25
click at [314, 368] on input "152A73" at bounding box center [309, 358] width 71 height 25
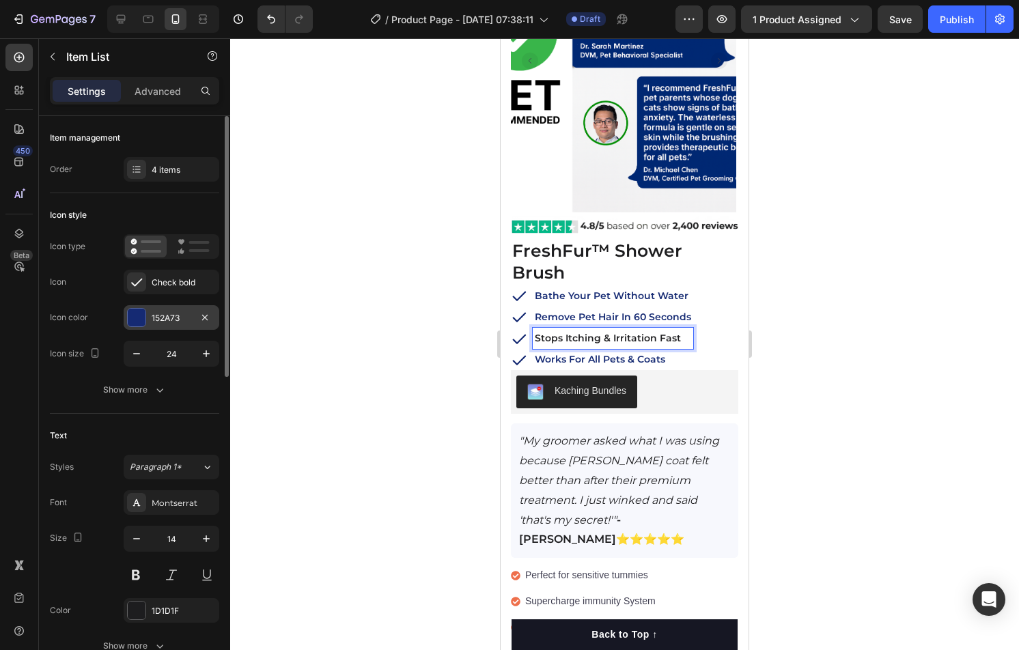
drag, startPoint x: 163, startPoint y: 322, endPoint x: 173, endPoint y: 324, distance: 9.8
click at [163, 322] on div "152A73" at bounding box center [172, 318] width 40 height 12
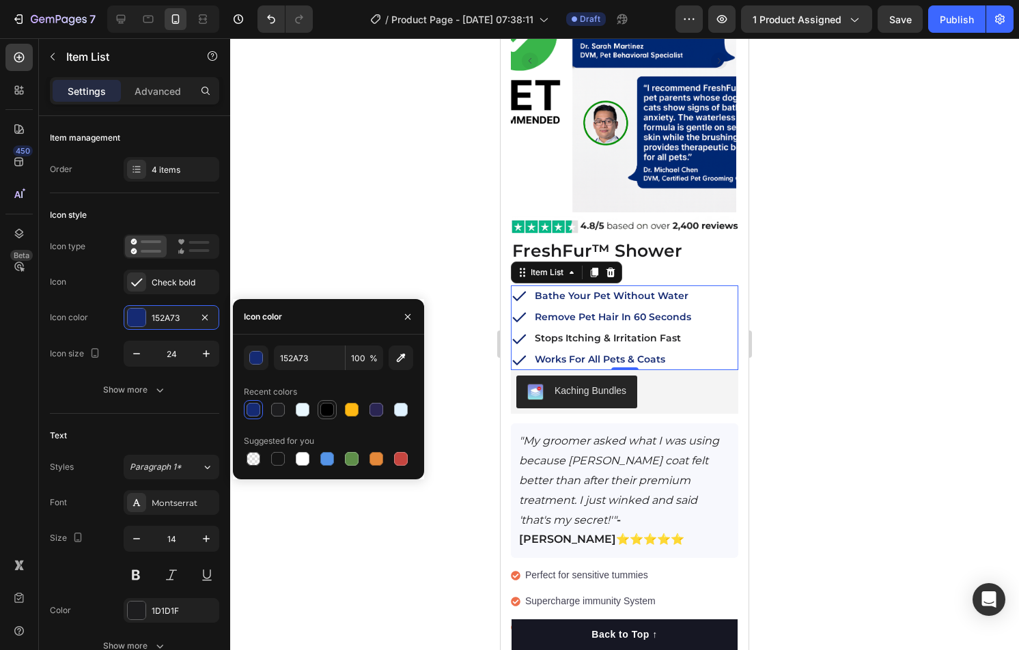
click at [328, 404] on div at bounding box center [327, 410] width 14 height 14
click at [261, 408] on div at bounding box center [253, 410] width 16 height 16
type input "152A73"
click at [661, 328] on div "Stops Itching & Irritation Fast" at bounding box center [613, 338] width 161 height 21
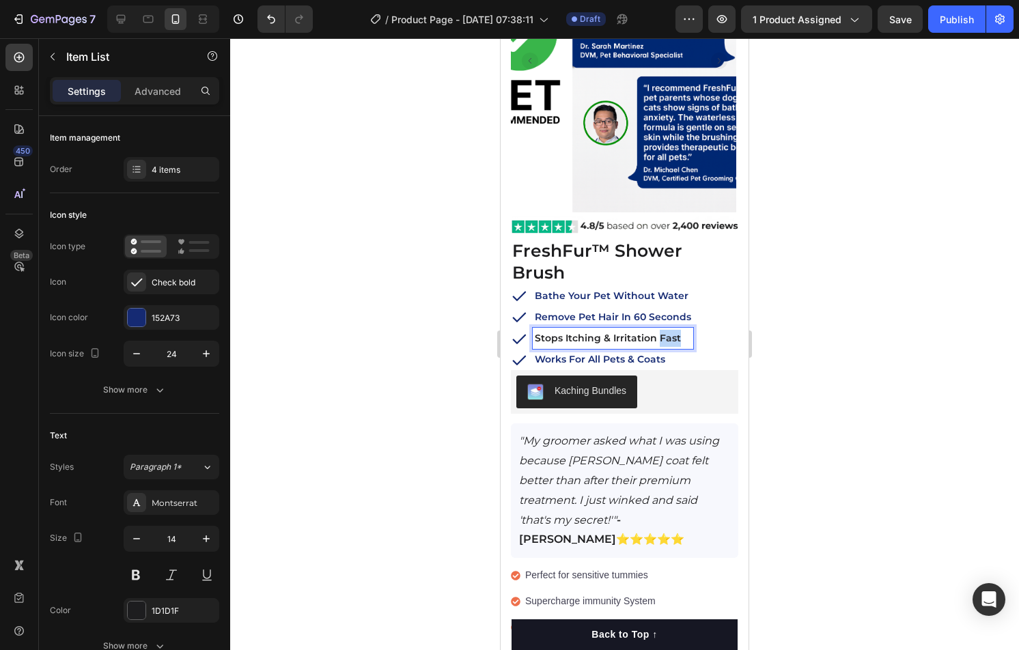
click at [662, 330] on p "Stops Itching & Irritation Fast" at bounding box center [613, 338] width 156 height 17
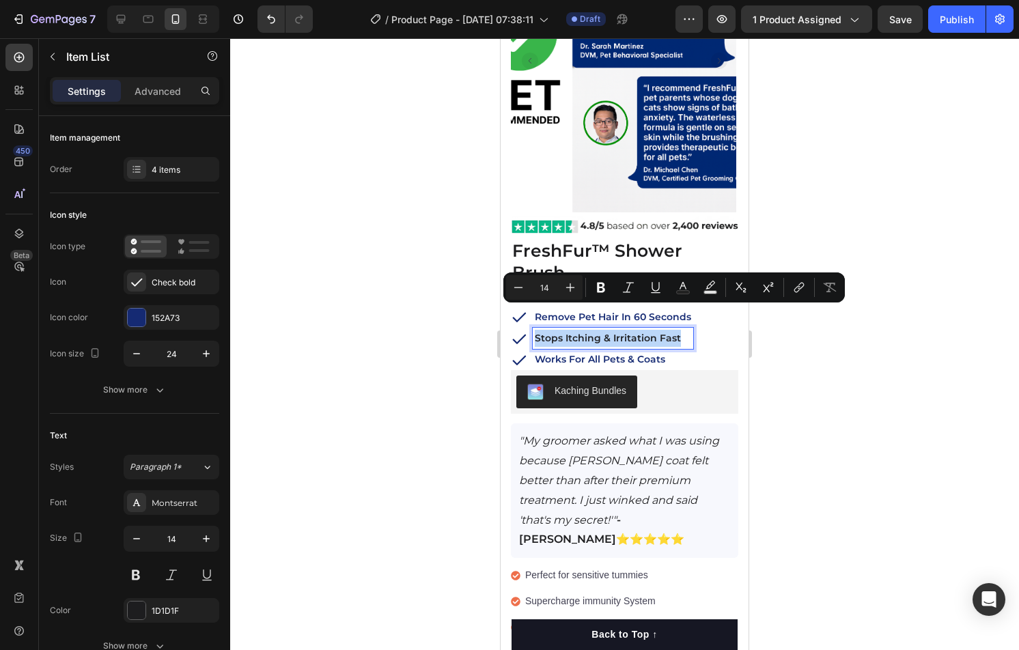
click at [662, 330] on p "Stops Itching & Irritation Fast" at bounding box center [613, 338] width 156 height 17
click at [681, 293] on rect "Editor contextual toolbar" at bounding box center [683, 292] width 13 height 3
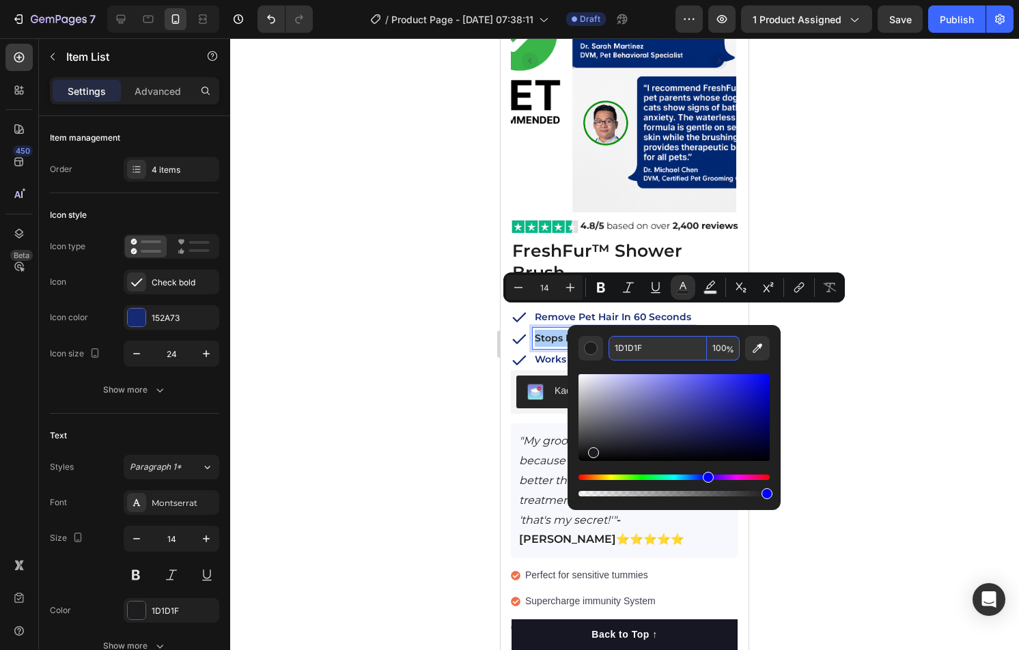
click at [651, 356] on input "1D1D1F" at bounding box center [658, 348] width 98 height 25
click at [650, 356] on input "1D1D1F" at bounding box center [658, 348] width 98 height 25
paste input "52A73"
type input "152A73"
click at [646, 366] on div "Editor contextual toolbar" at bounding box center [674, 430] width 191 height 139
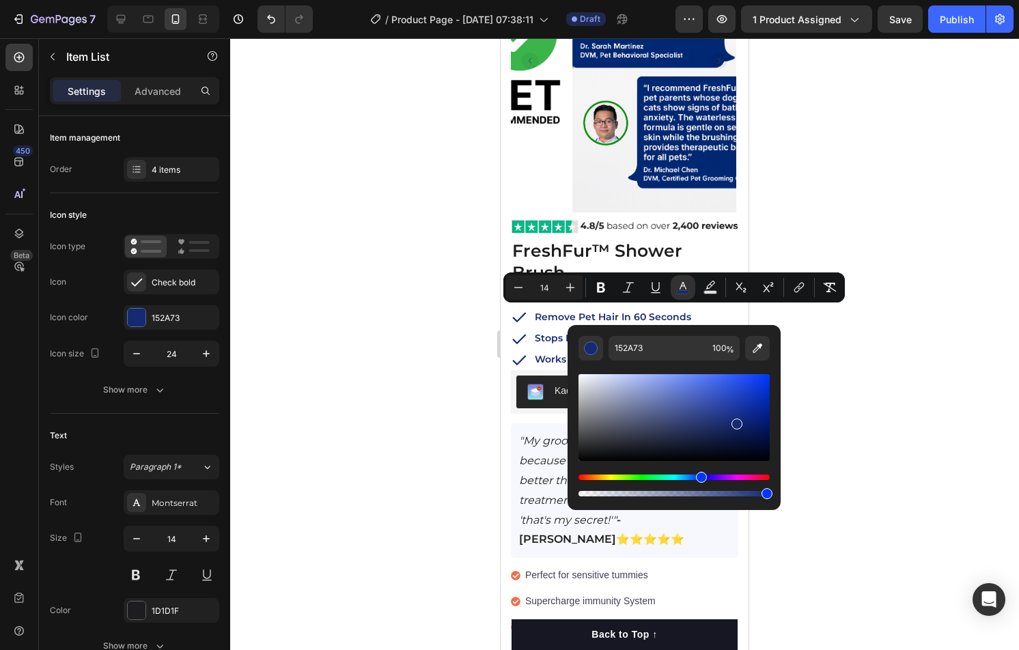
click at [901, 348] on div at bounding box center [624, 344] width 789 height 612
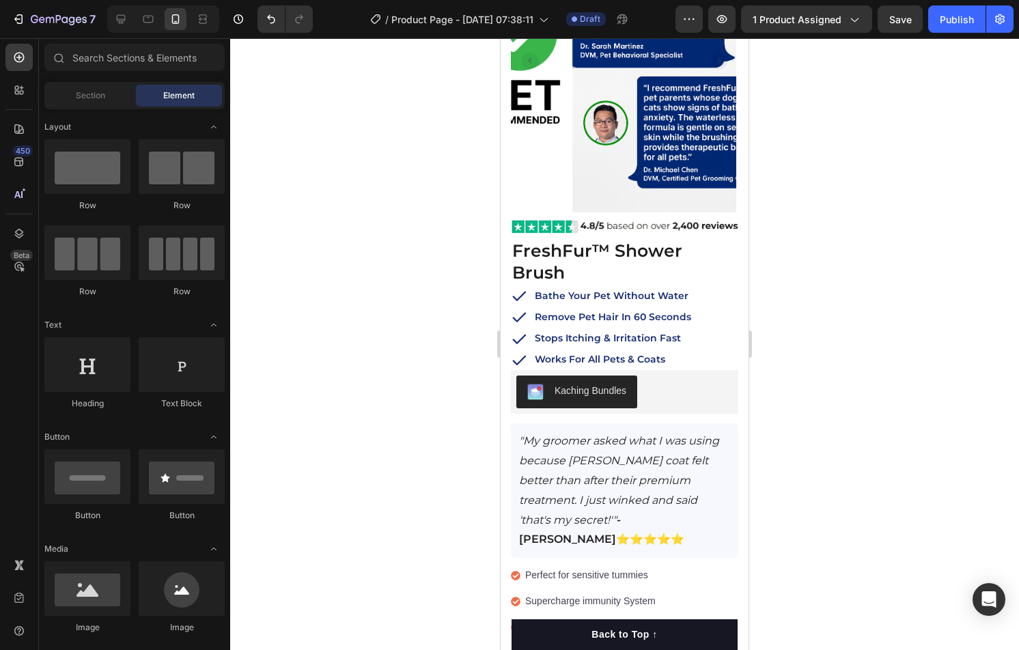
click at [901, 348] on div at bounding box center [624, 344] width 789 height 612
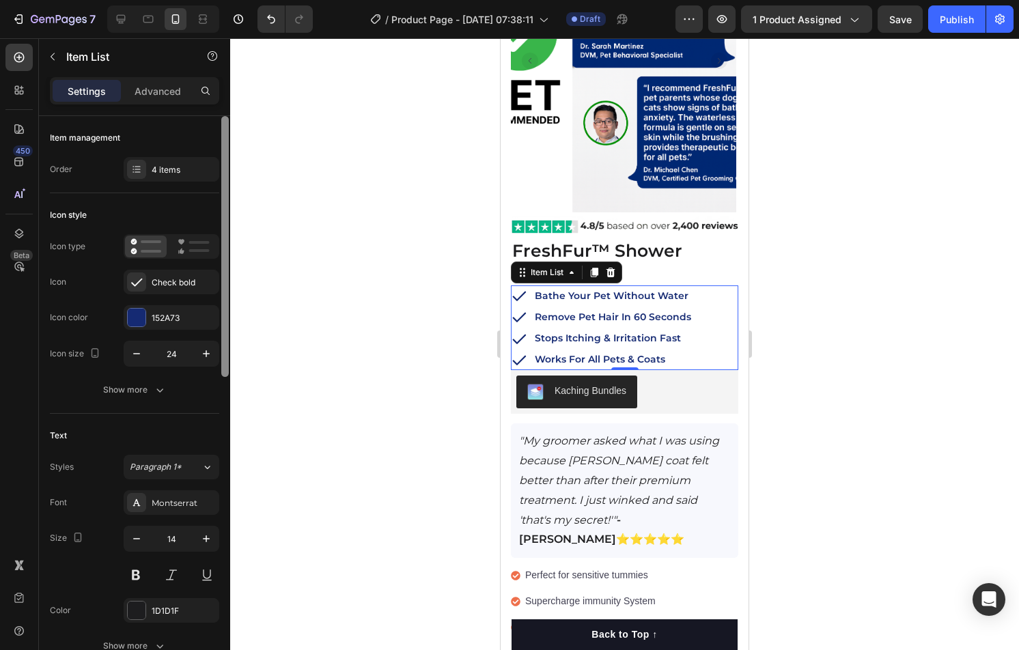
drag, startPoint x: 178, startPoint y: 172, endPoint x: 219, endPoint y: 187, distance: 43.4
click at [178, 172] on div "4 items" at bounding box center [184, 170] width 64 height 12
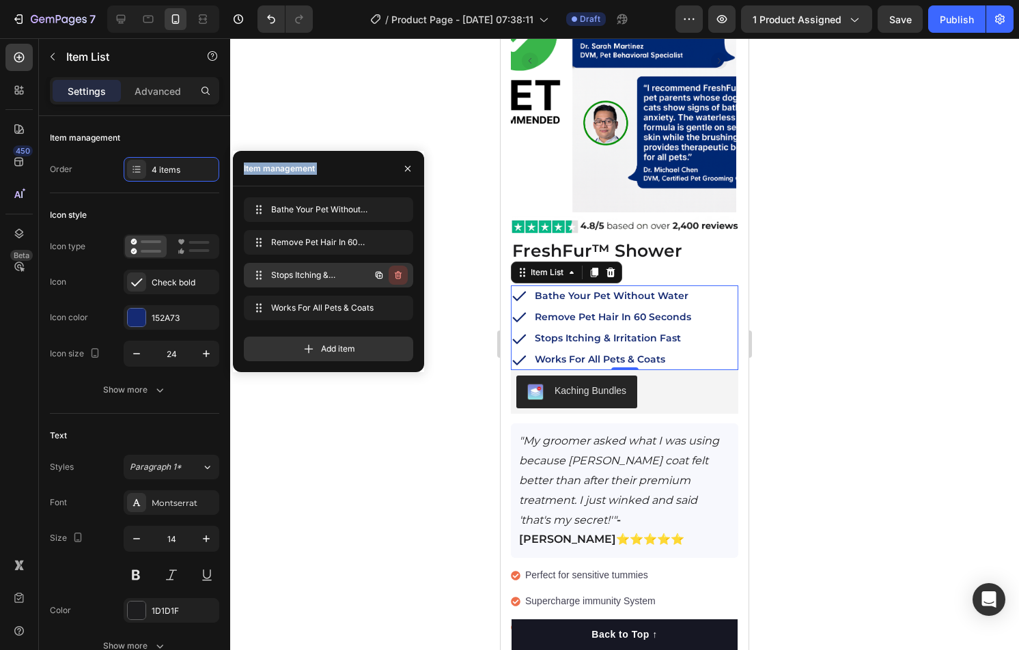
click at [394, 275] on icon "button" at bounding box center [398, 275] width 11 height 11
click at [402, 277] on button "Delete" at bounding box center [389, 275] width 38 height 19
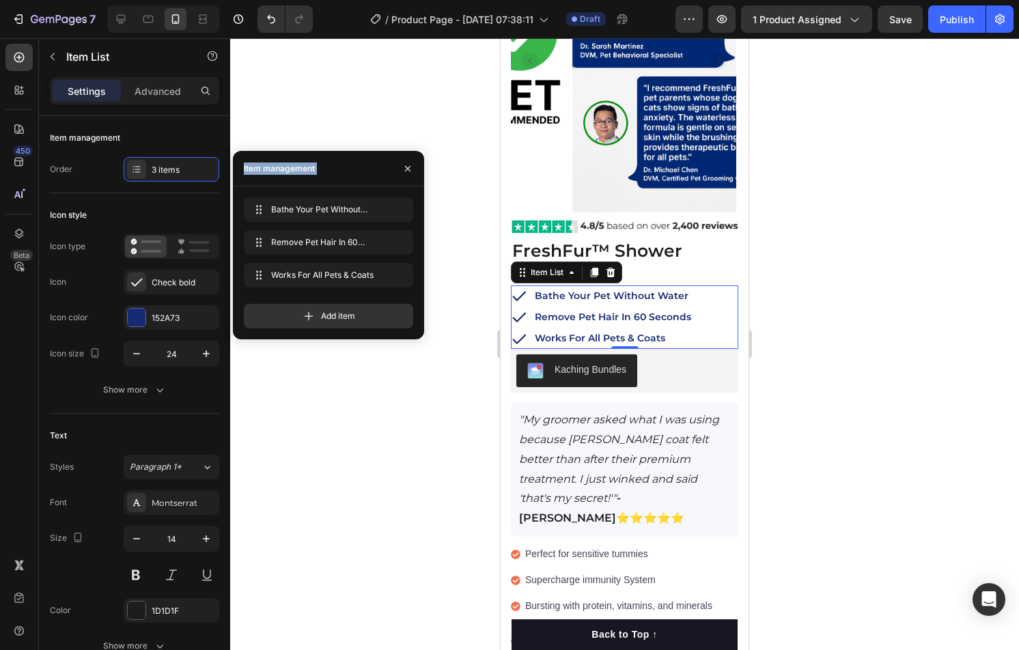
drag, startPoint x: 968, startPoint y: 264, endPoint x: 934, endPoint y: 240, distance: 41.7
click at [968, 264] on div at bounding box center [624, 344] width 789 height 612
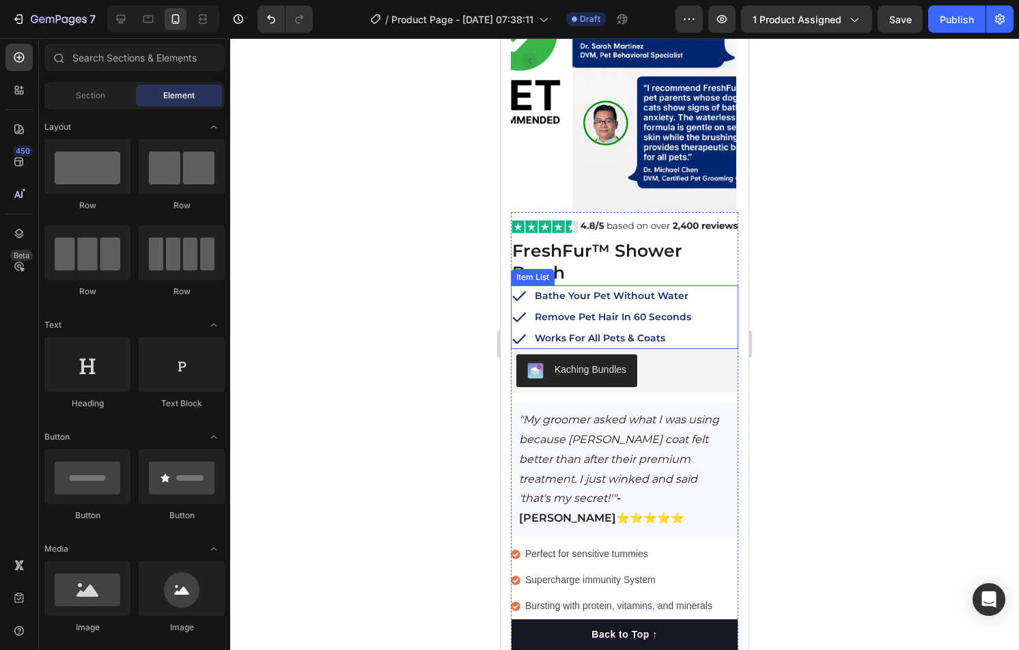
click at [643, 332] on strong "Works For All Pets & Coats" at bounding box center [600, 338] width 131 height 12
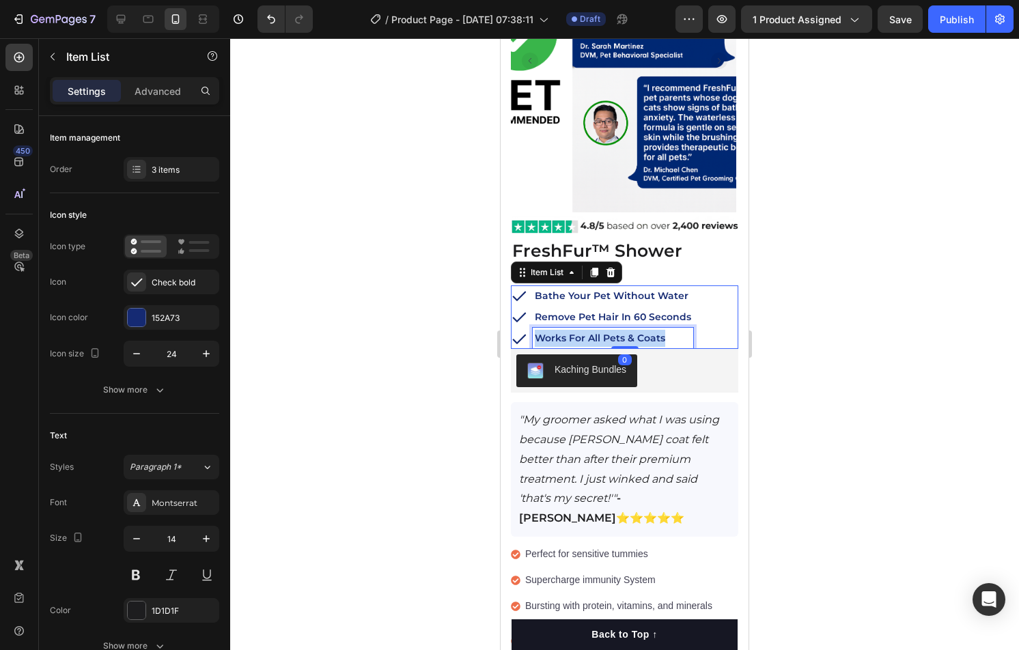
click at [643, 332] on strong "Works For All Pets & Coats" at bounding box center [600, 338] width 131 height 12
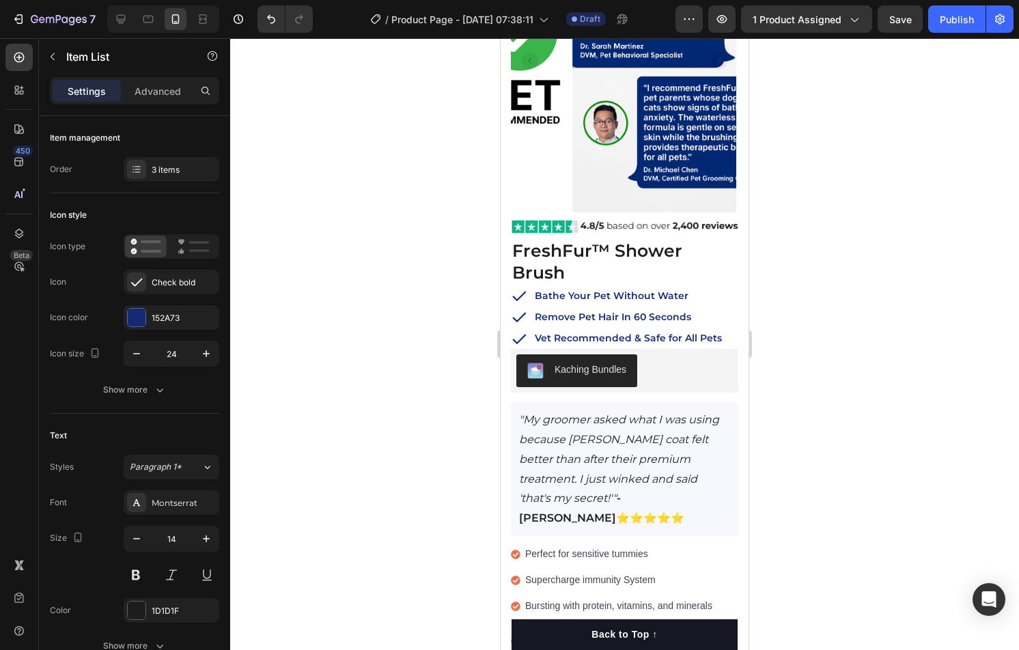
click at [899, 311] on div at bounding box center [624, 344] width 789 height 612
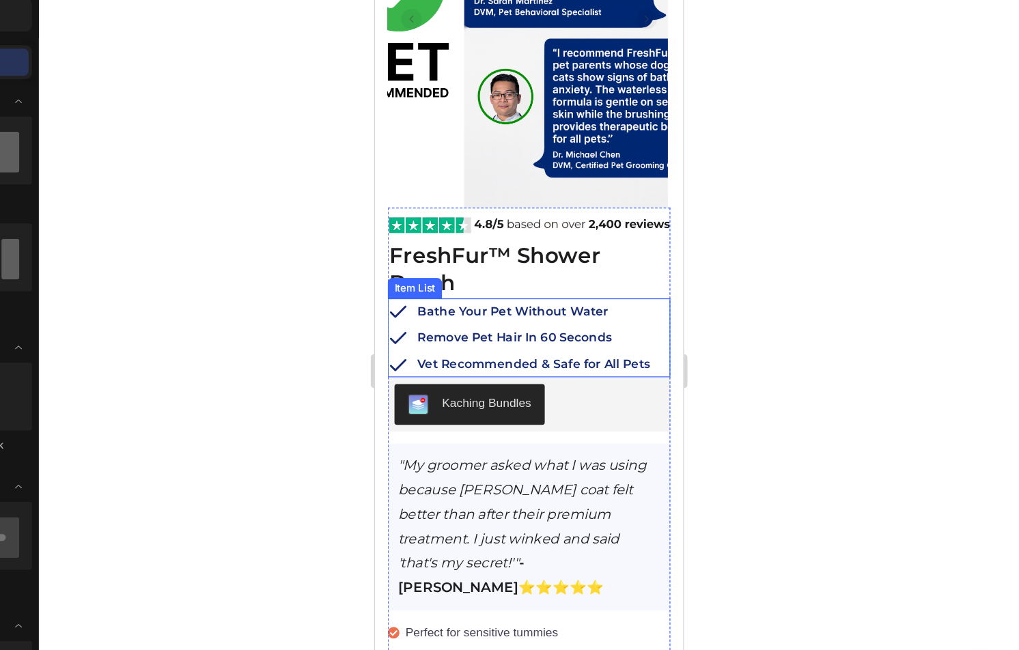
scroll to position [0, 0]
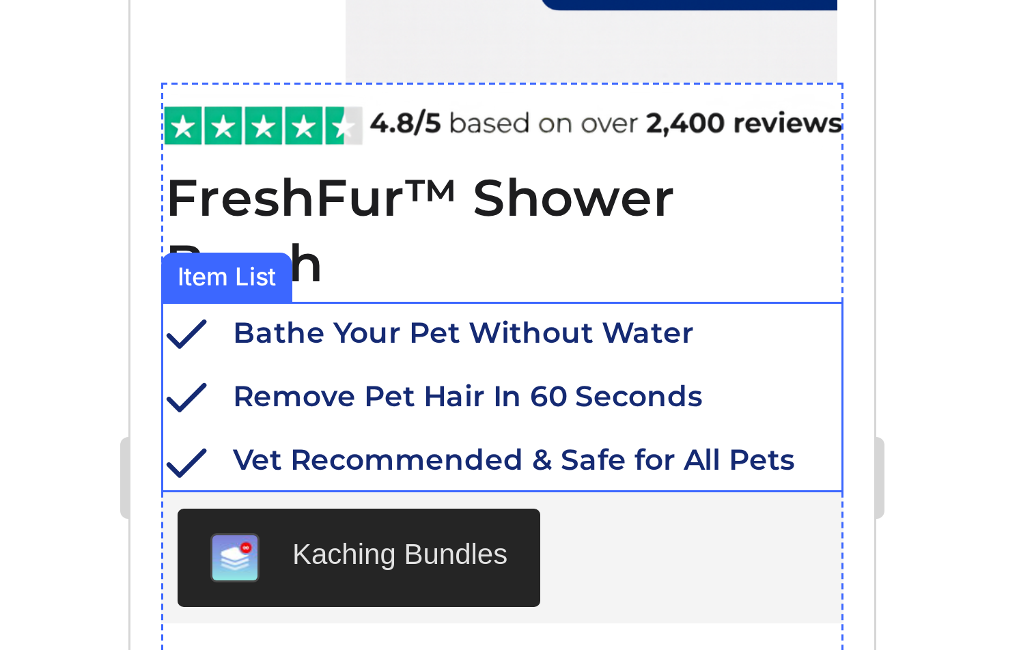
click at [774, 285] on div at bounding box center [624, 344] width 789 height 612
